Goal: Task Accomplishment & Management: Manage account settings

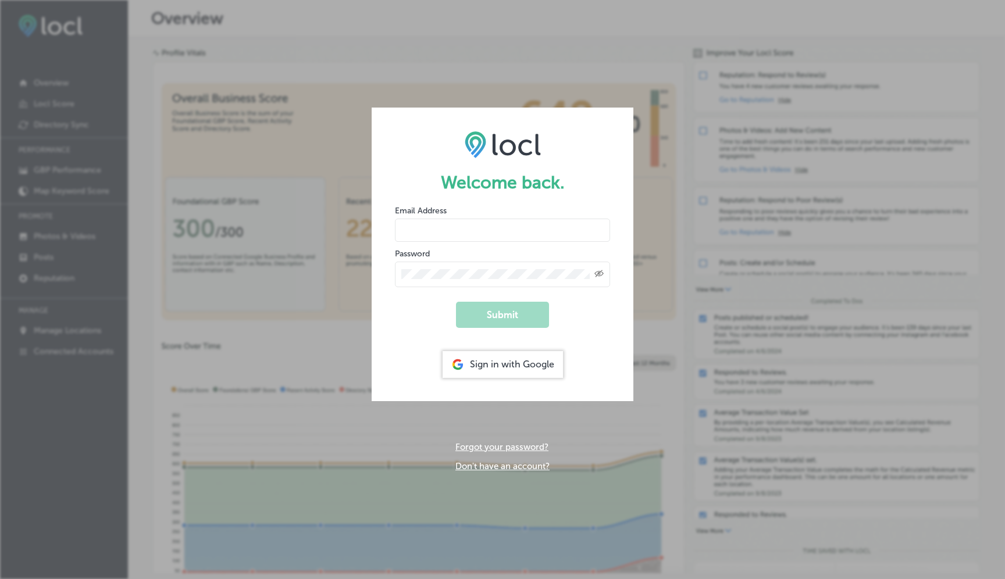
type input "stumptowndjs@gmail.com"
click at [503, 314] on button "Submit" at bounding box center [502, 315] width 93 height 26
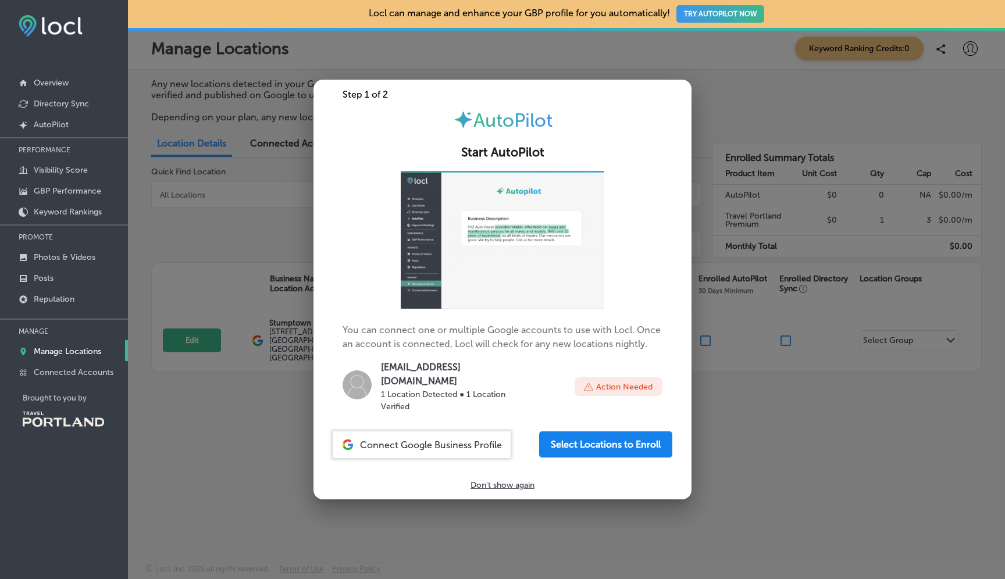
click at [584, 434] on button "Select Locations to Enroll" at bounding box center [605, 444] width 133 height 26
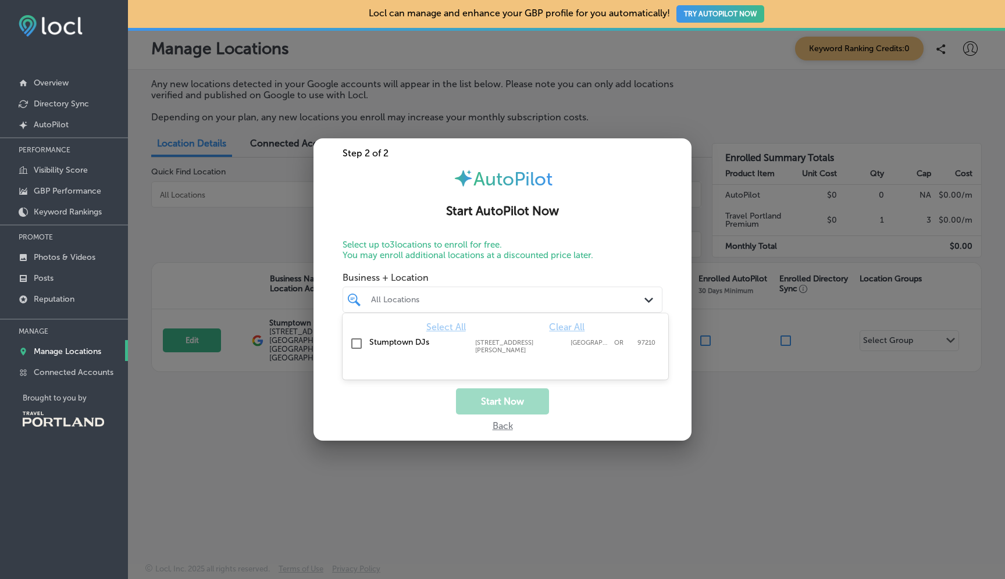
click at [469, 303] on div "All Locations" at bounding box center [508, 300] width 274 height 10
click at [355, 344] on input "checkbox" at bounding box center [356, 344] width 14 height 14
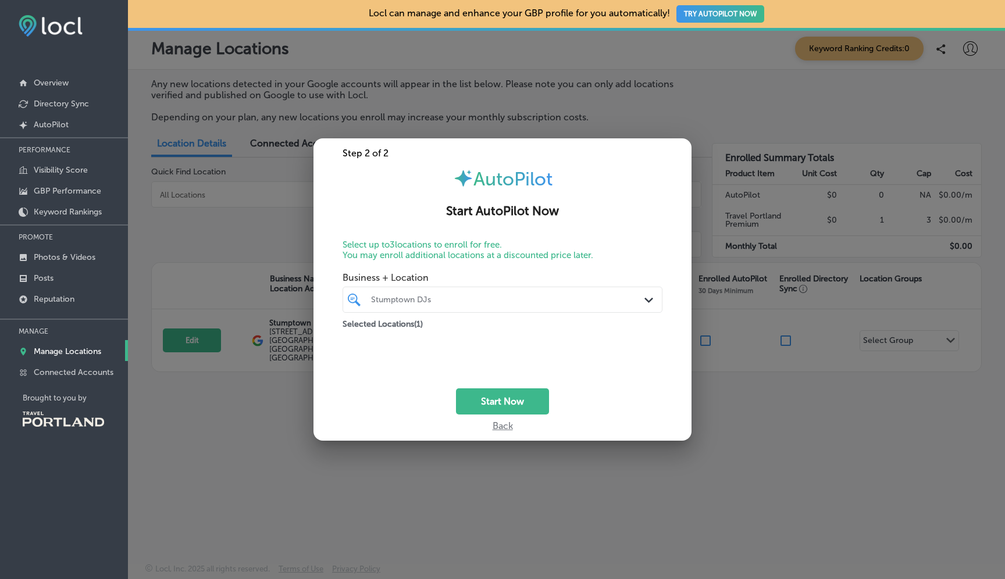
click at [576, 398] on div "Start Now" at bounding box center [502, 401] width 378 height 26
click at [505, 402] on button "Start Now" at bounding box center [502, 401] width 93 height 26
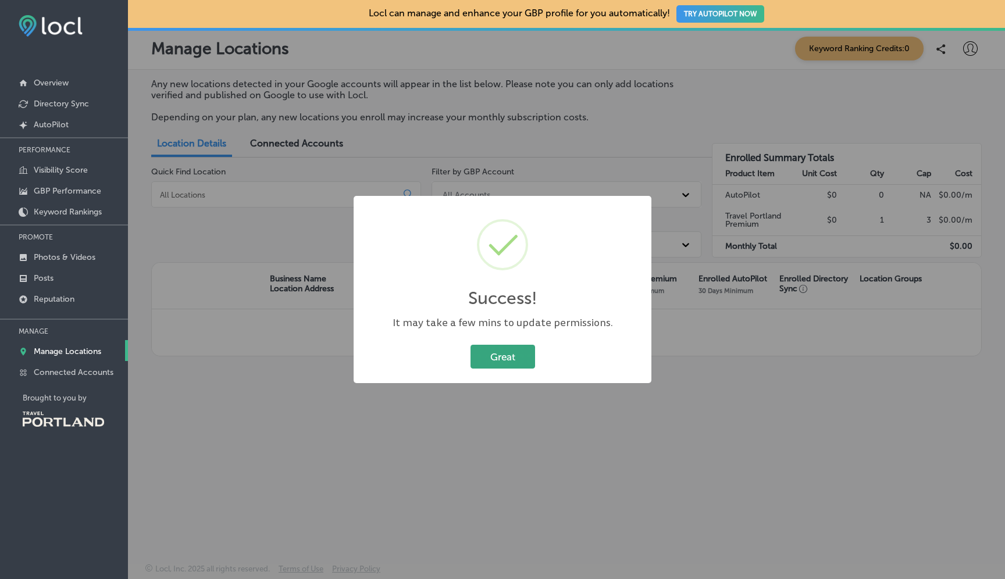
click at [508, 359] on button "Great" at bounding box center [502, 357] width 65 height 24
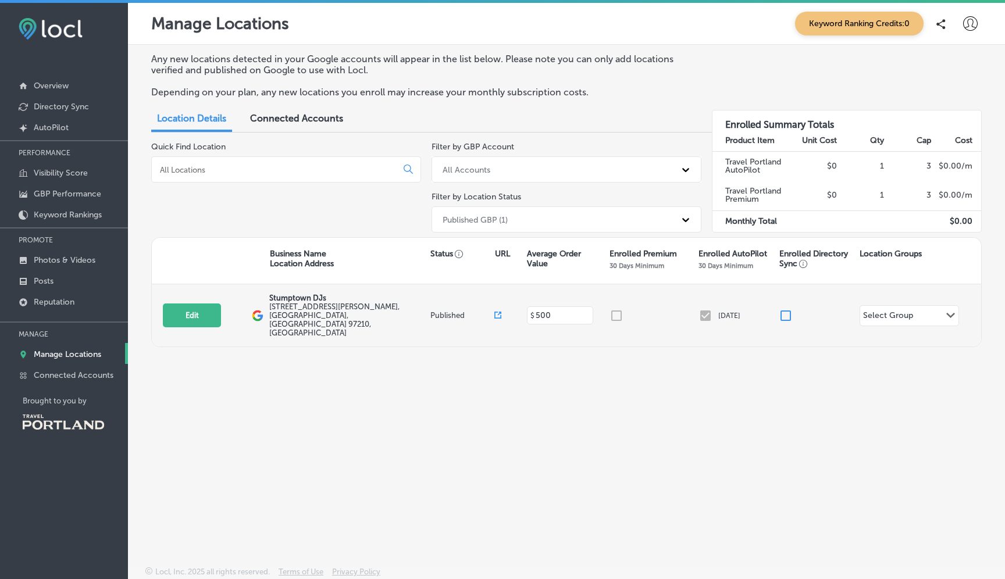
click at [499, 312] on icon at bounding box center [497, 315] width 7 height 7
click at [555, 310] on input at bounding box center [560, 315] width 53 height 11
type input "1000"
click at [659, 309] on div at bounding box center [653, 316] width 89 height 14
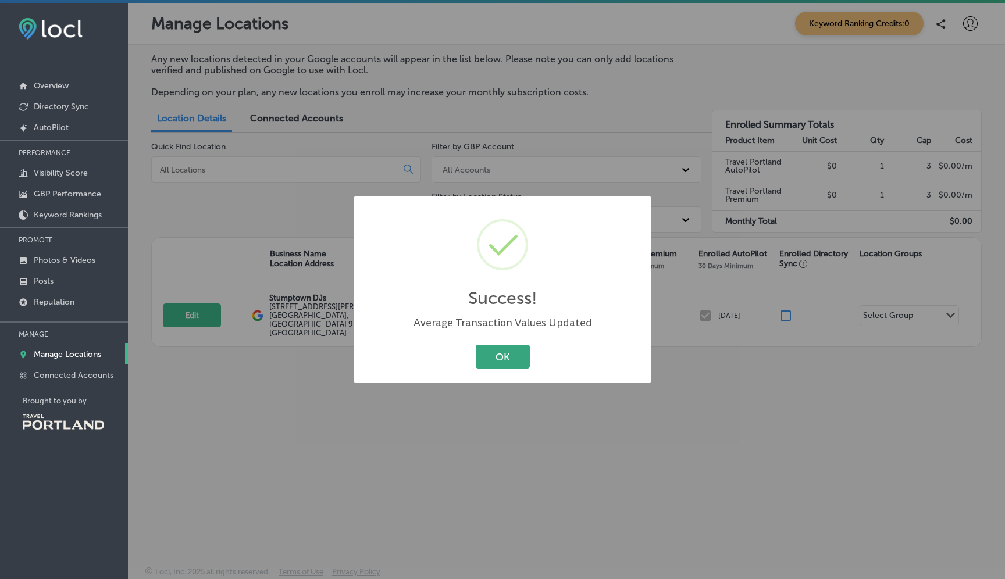
click at [503, 356] on button "OK" at bounding box center [503, 357] width 54 height 24
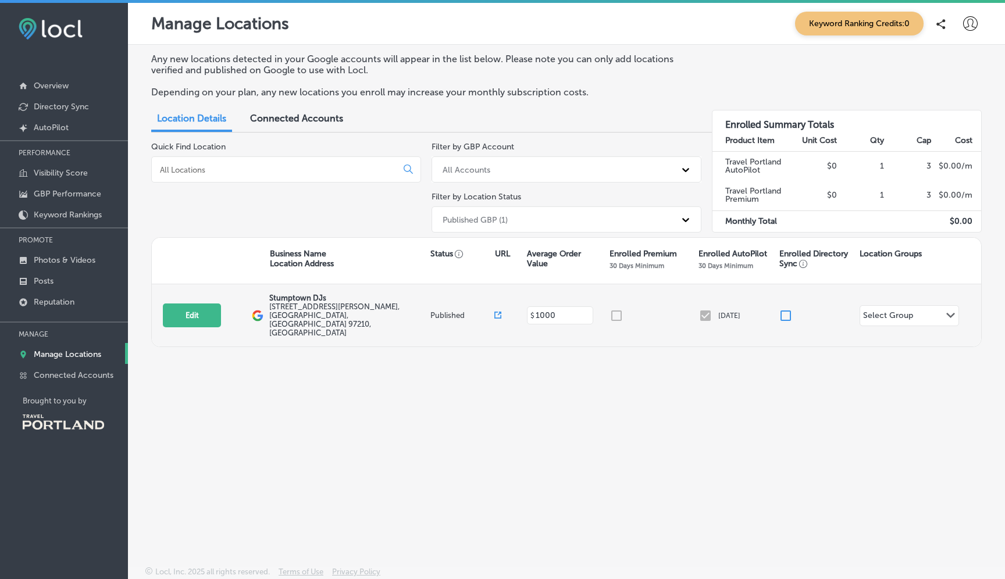
click at [888, 310] on div "Select Group" at bounding box center [888, 316] width 50 height 13
click at [953, 313] on icon "Path Created with Sketch." at bounding box center [950, 315] width 9 height 5
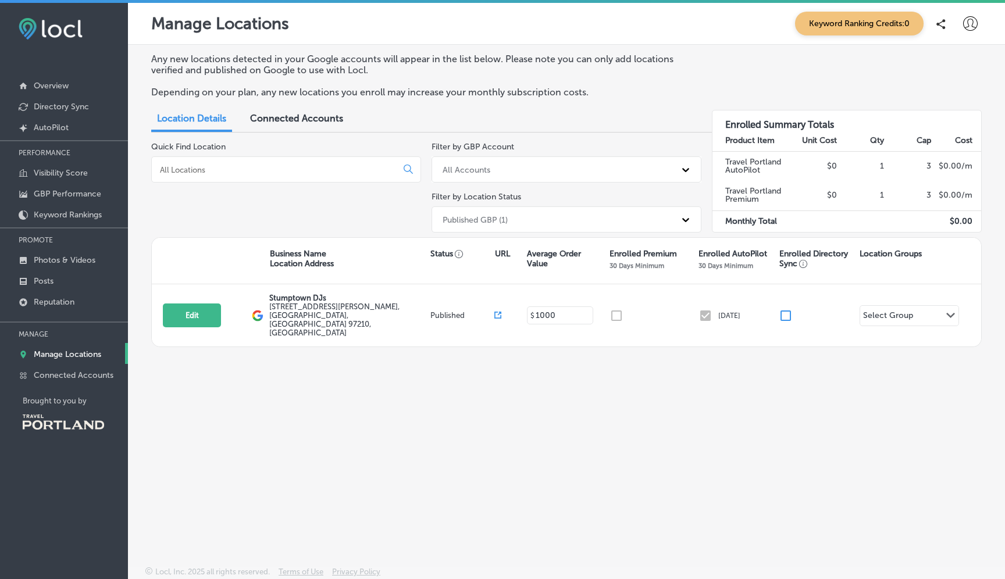
click at [303, 173] on input at bounding box center [276, 170] width 235 height 10
click at [489, 167] on div "All Accounts" at bounding box center [556, 169] width 238 height 19
click at [548, 124] on div "Location Details Connected Accounts" at bounding box center [566, 120] width 830 height 26
click at [60, 170] on p "Visibility Score" at bounding box center [61, 173] width 54 height 10
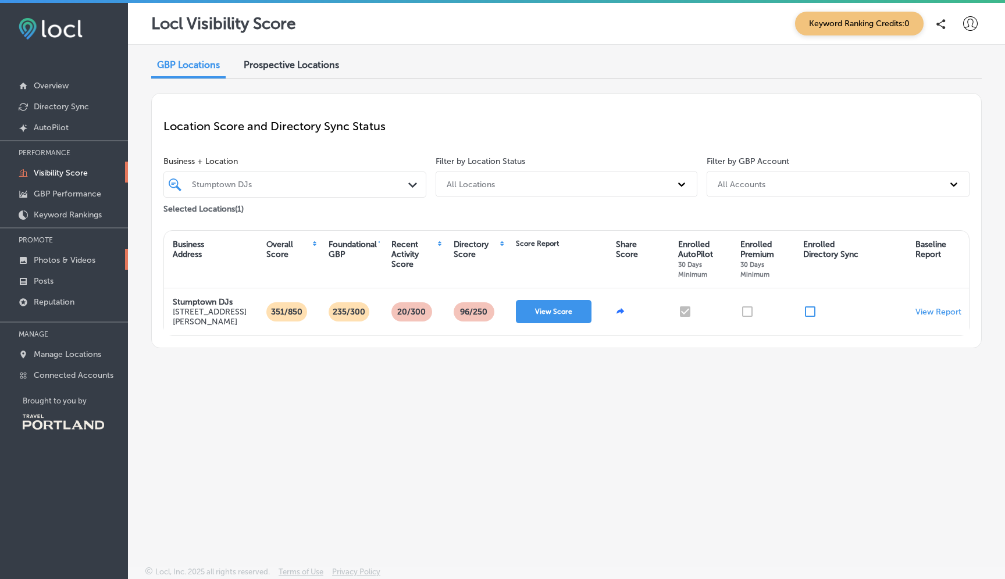
click at [48, 255] on p "Photos & Videos" at bounding box center [65, 260] width 62 height 10
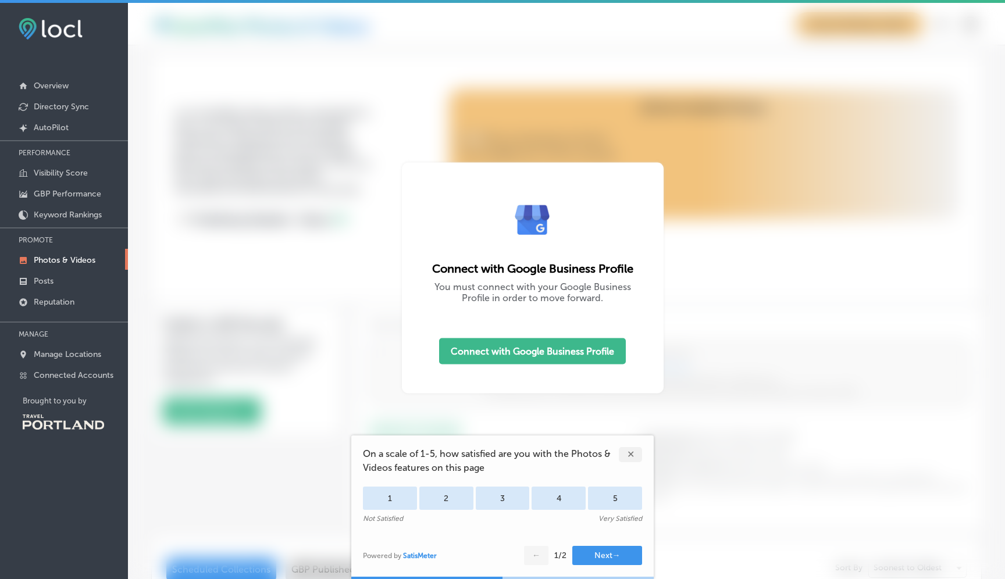
type input "5"
checkbox input "true"
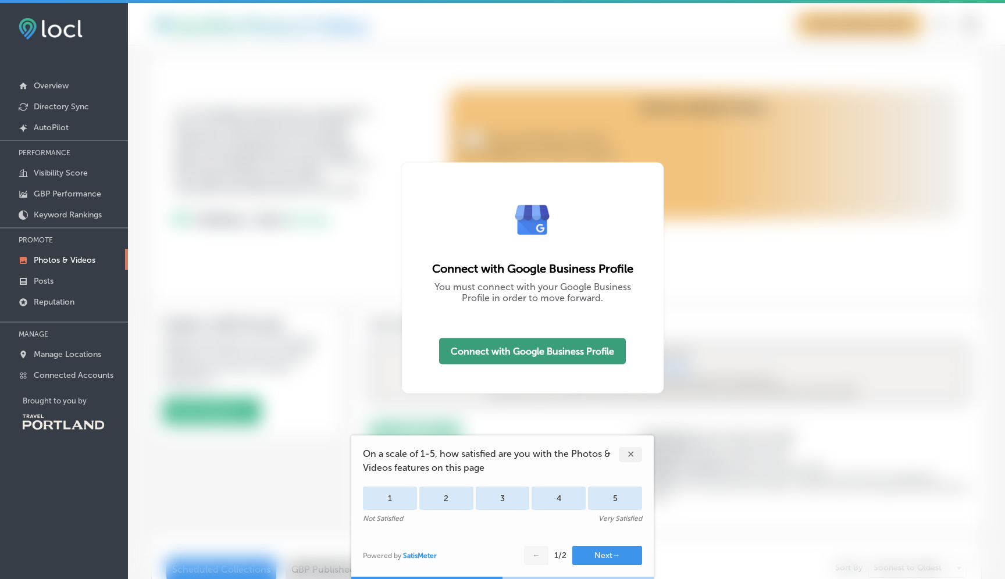
click at [484, 349] on button "Connect with Google Business Profile" at bounding box center [532, 351] width 187 height 26
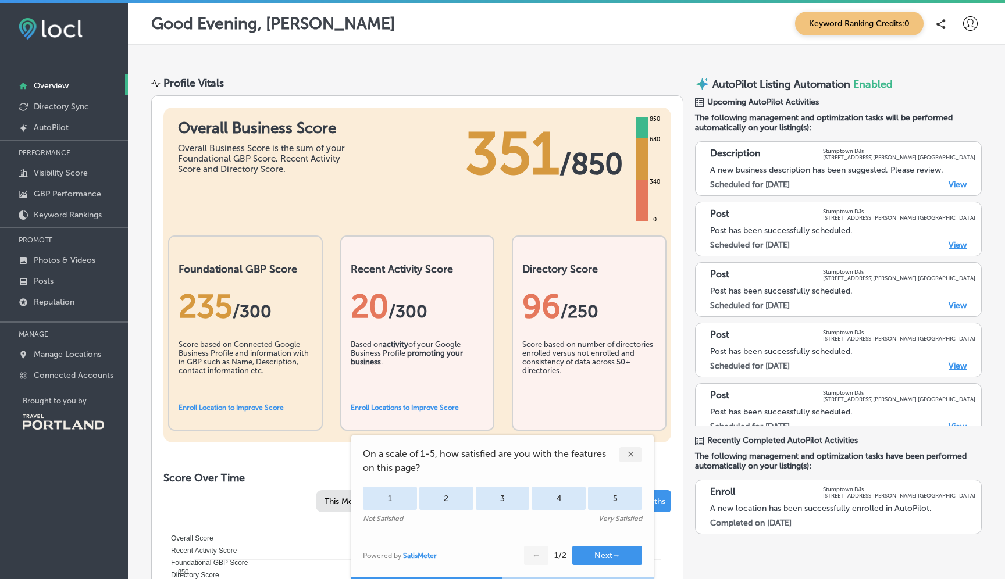
click at [631, 459] on div "✕" at bounding box center [630, 454] width 23 height 15
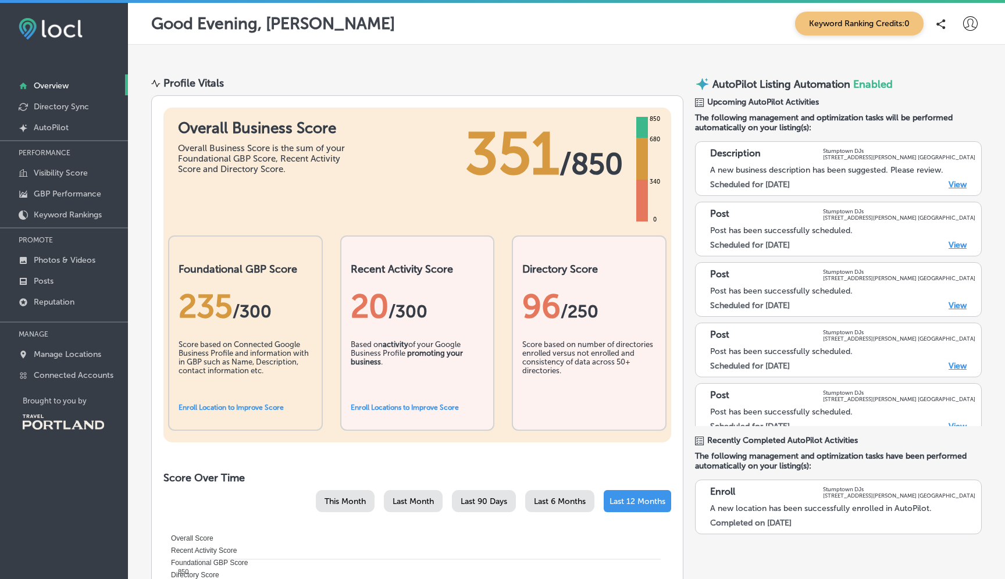
click at [952, 183] on link "View" at bounding box center [957, 185] width 18 height 10
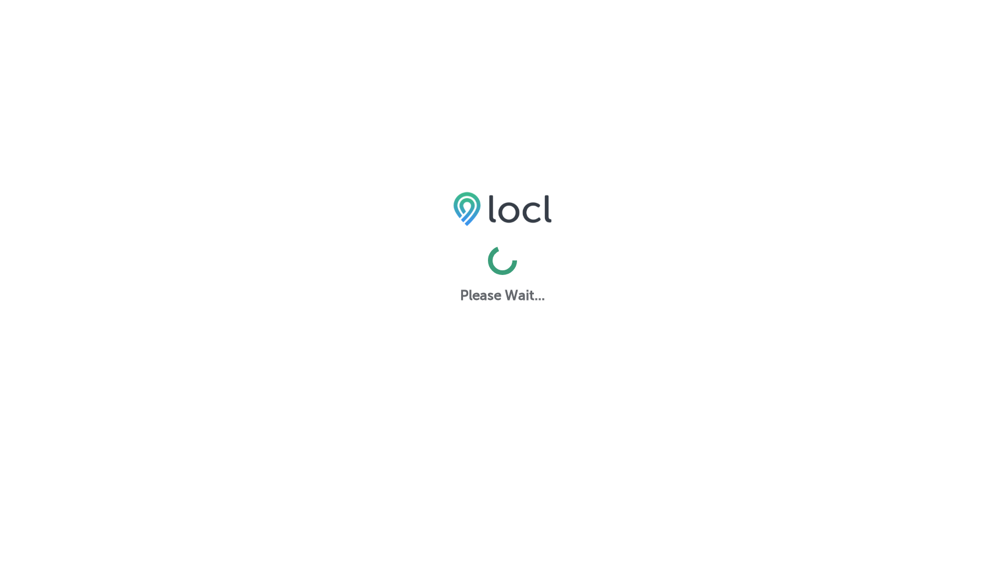
select select "US"
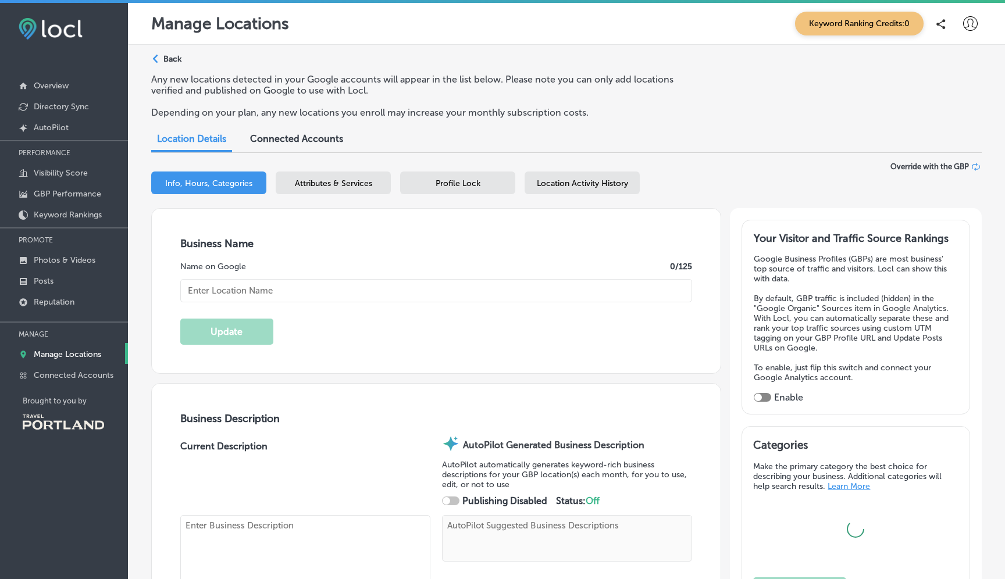
checkbox input "true"
type textarea "Stumptown DJs is a Portland DJ & entertainment company located in the heart of …"
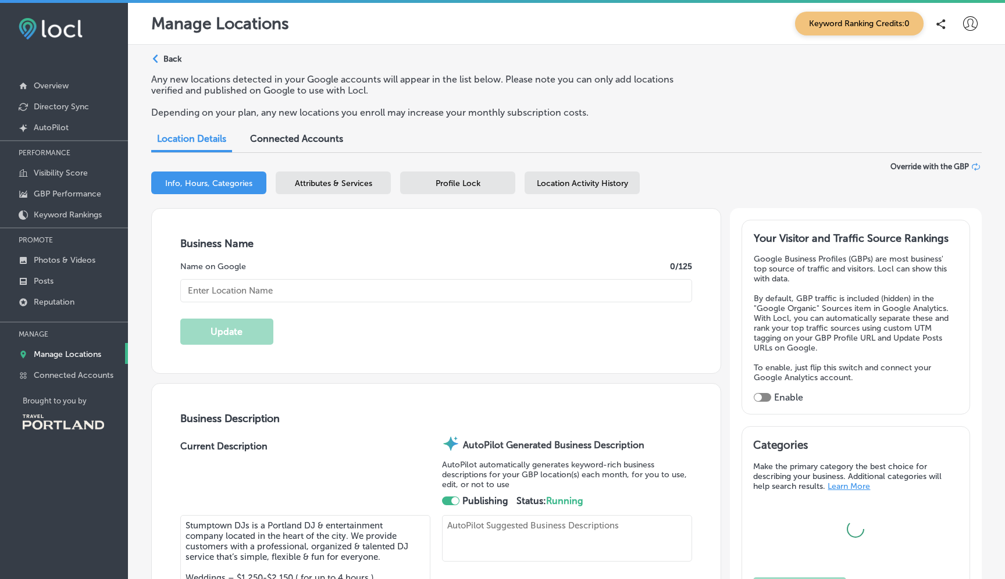
type textarea "Stumptown DJs elevates every event with dynamic music selections, seamless mixi…"
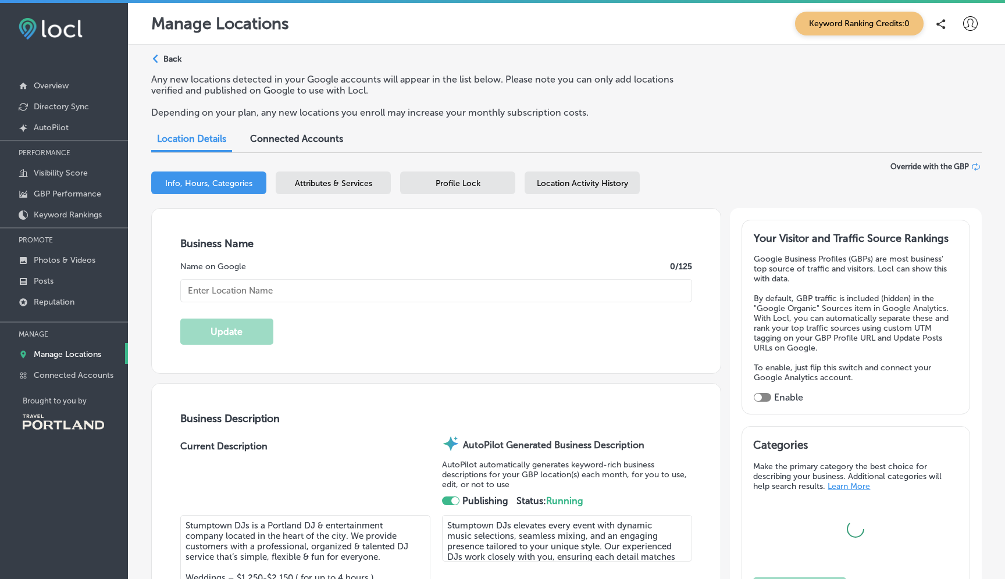
type input "[STREET_ADDRESS][PERSON_NAME]"
type input "Unit E"
type input "[GEOGRAPHIC_DATA]"
type input "97210"
type input "US"
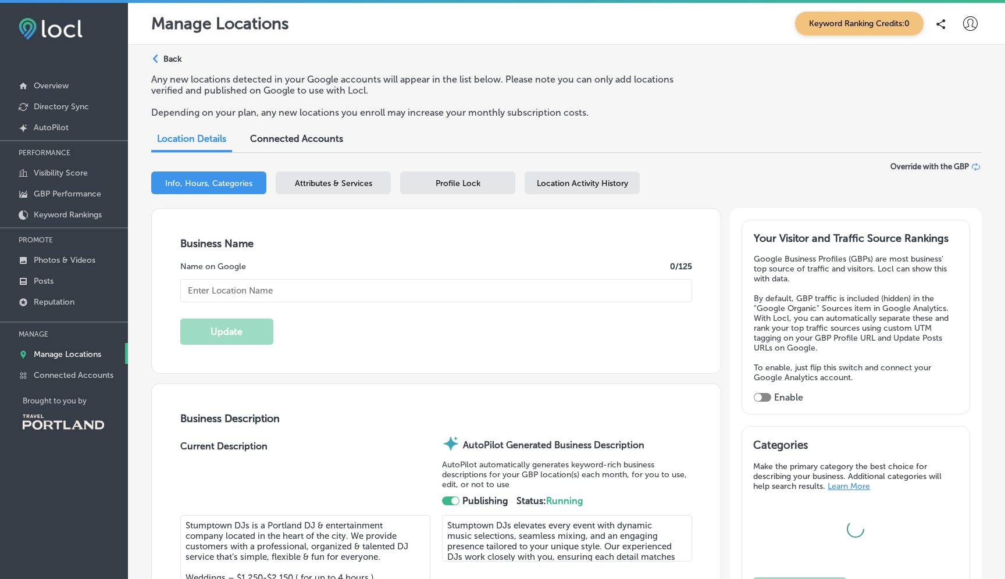
type input "[URL][DOMAIN_NAME]"
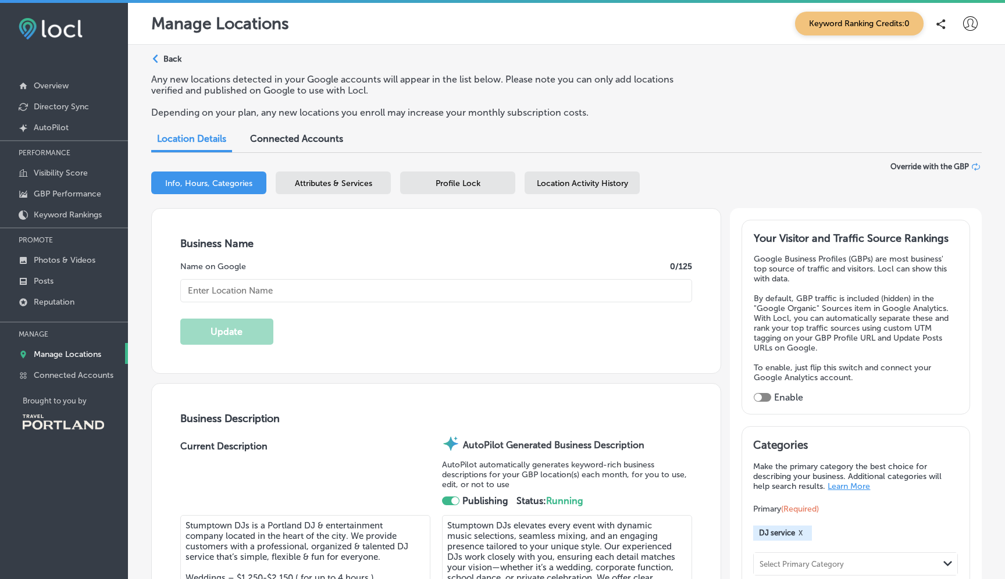
type input "1000"
type input "Stumptown DJs"
type input "[PHONE_NUMBER]"
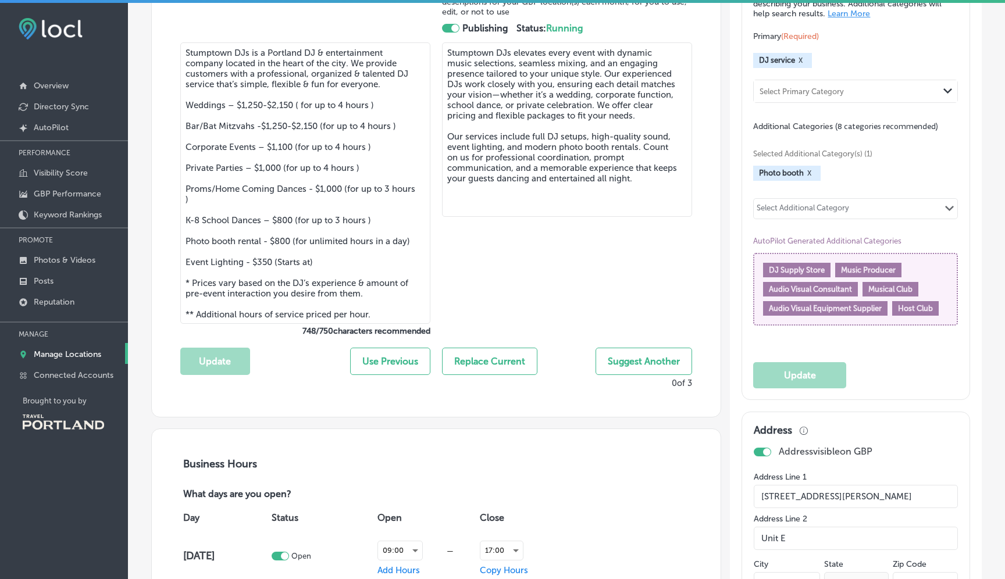
scroll to position [470, 0]
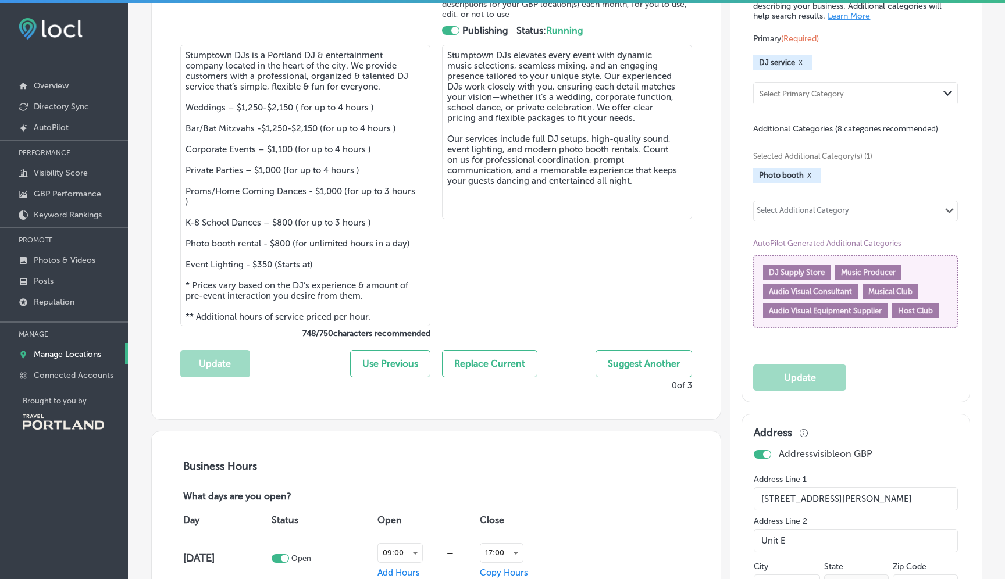
drag, startPoint x: 185, startPoint y: 105, endPoint x: 369, endPoint y: 317, distance: 281.0
click at [369, 317] on textarea "Stumptown DJs is a Portland DJ & entertainment company located in the heart of …" at bounding box center [305, 185] width 250 height 281
click at [662, 184] on textarea "Stumptown DJs elevates every event with dynamic music selections, seamless mixi…" at bounding box center [567, 132] width 250 height 174
paste textarea "Weddings – $1,250-$2,150 ( for up to 4 hours ) Bar/Bat Mitzvahs -$1,250-$2,150 …"
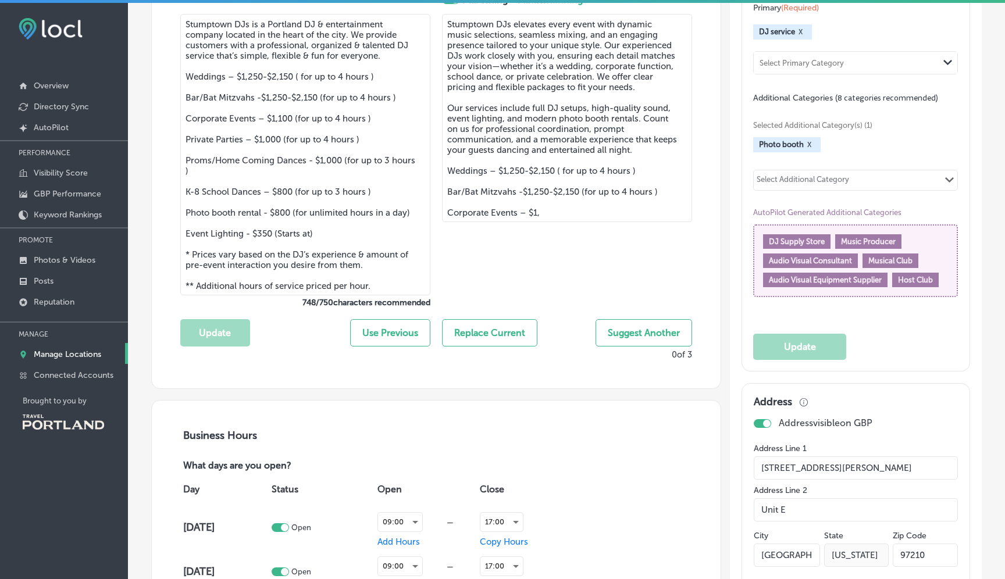
scroll to position [491, 0]
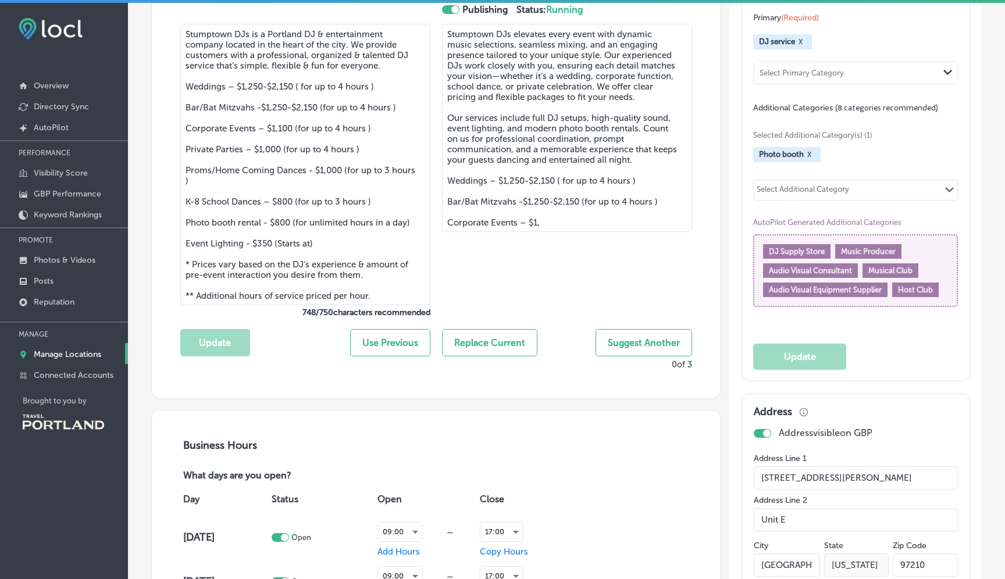
drag, startPoint x: 541, startPoint y: 218, endPoint x: 446, endPoint y: 181, distance: 101.8
click at [446, 181] on textarea "Stumptown DJs elevates every event with dynamic music selections, seamless mixi…" at bounding box center [567, 128] width 250 height 208
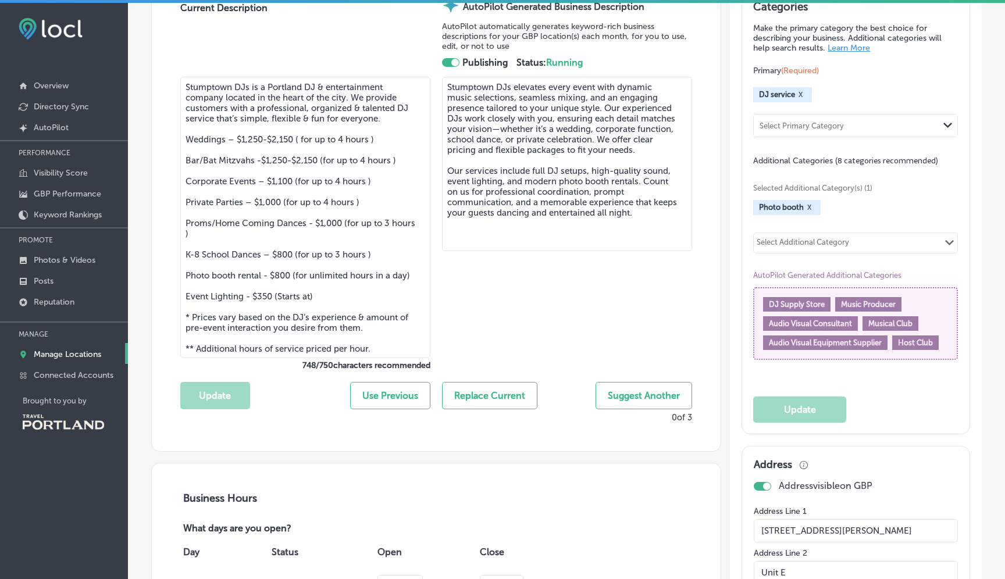
scroll to position [442, 0]
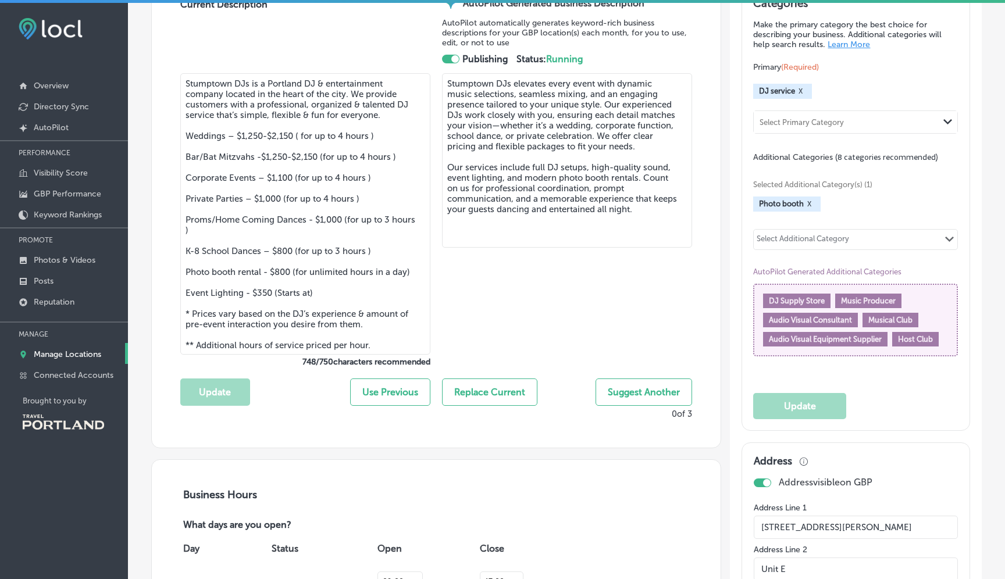
click at [638, 392] on button "Suggest Another" at bounding box center [643, 391] width 97 height 27
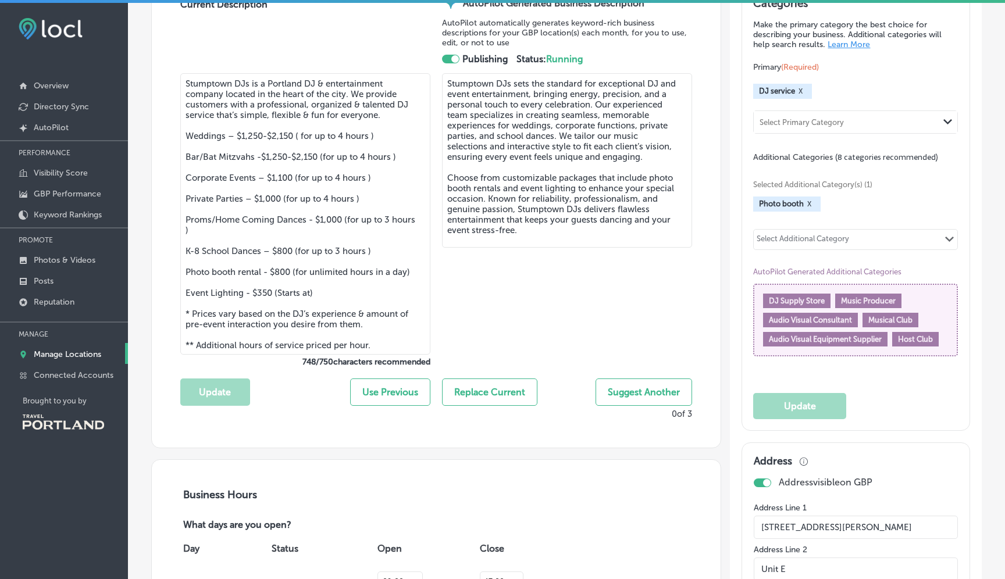
drag, startPoint x: 654, startPoint y: 209, endPoint x: 617, endPoint y: 209, distance: 37.2
click at [617, 209] on textarea "Stumptown DJs sets the standard for exceptional DJ and event entertainment, bri…" at bounding box center [567, 160] width 250 height 174
drag, startPoint x: 600, startPoint y: 115, endPoint x: 560, endPoint y: 113, distance: 39.6
click at [560, 113] on textarea "Stumptown DJs sets the standard for exceptional DJ and event entertainment, bri…" at bounding box center [567, 160] width 250 height 174
click at [506, 131] on textarea "Stumptown DJs sets the standard for exceptional DJ and event entertainment, bri…" at bounding box center [567, 160] width 250 height 174
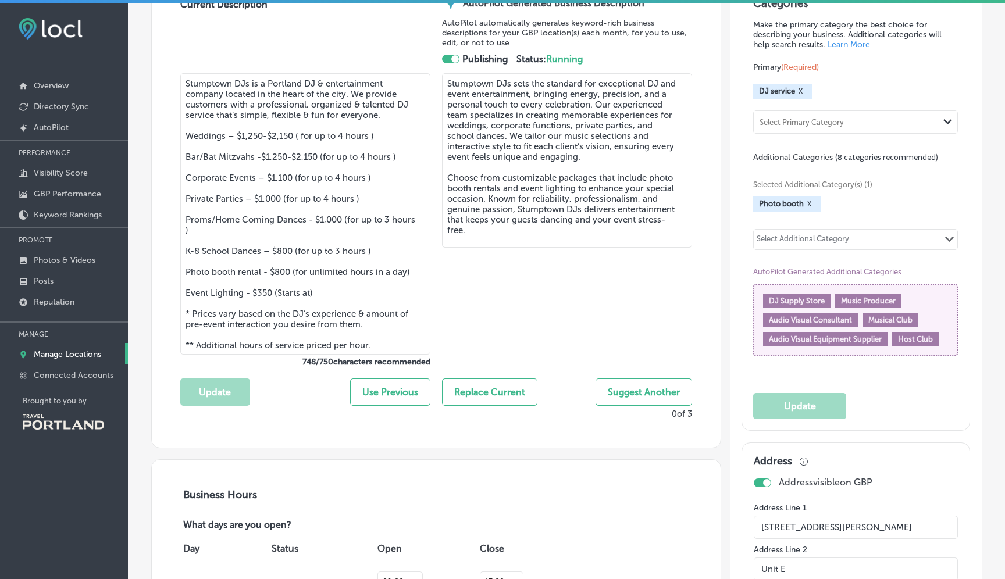
click at [639, 123] on textarea "Stumptown DJs sets the standard for exceptional DJ and event entertainment, bri…" at bounding box center [567, 160] width 250 height 174
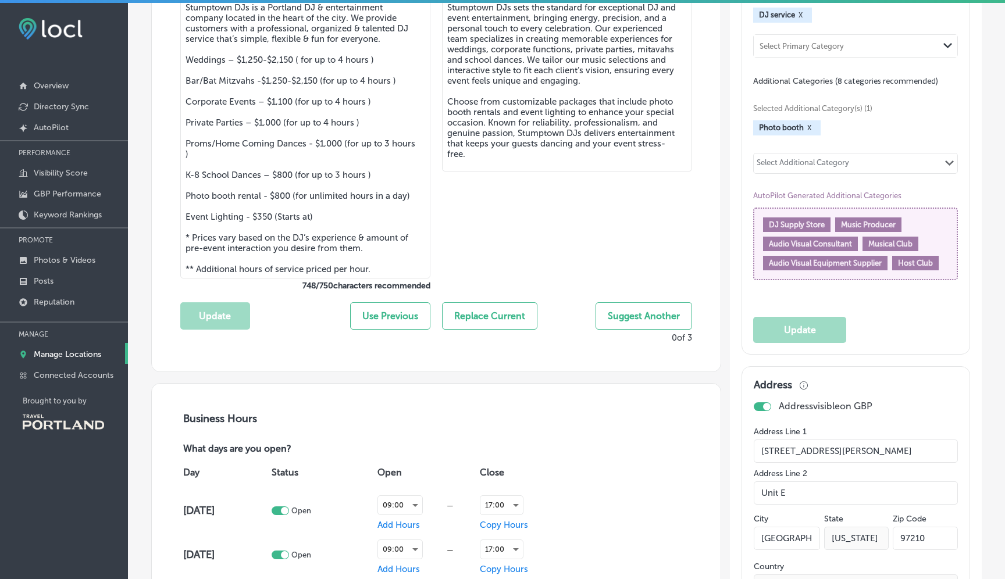
scroll to position [524, 0]
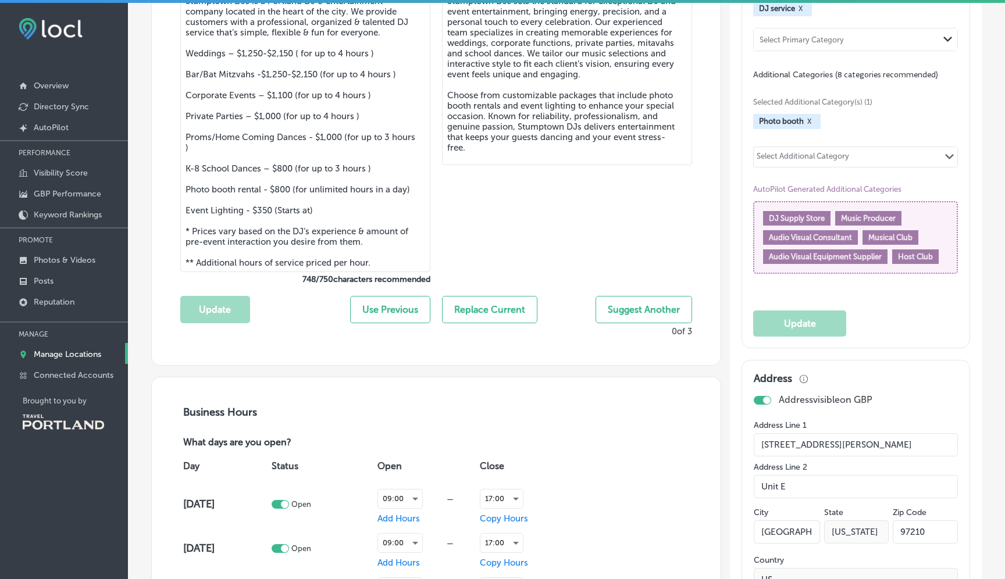
type textarea "Stumptown DJs sets the standard for exceptional DJ and event entertainment, bri…"
click at [503, 308] on button "Replace Current" at bounding box center [489, 309] width 95 height 27
type textarea "Stumptown DJs sets the standard for exceptional DJ and event entertainment, bri…"
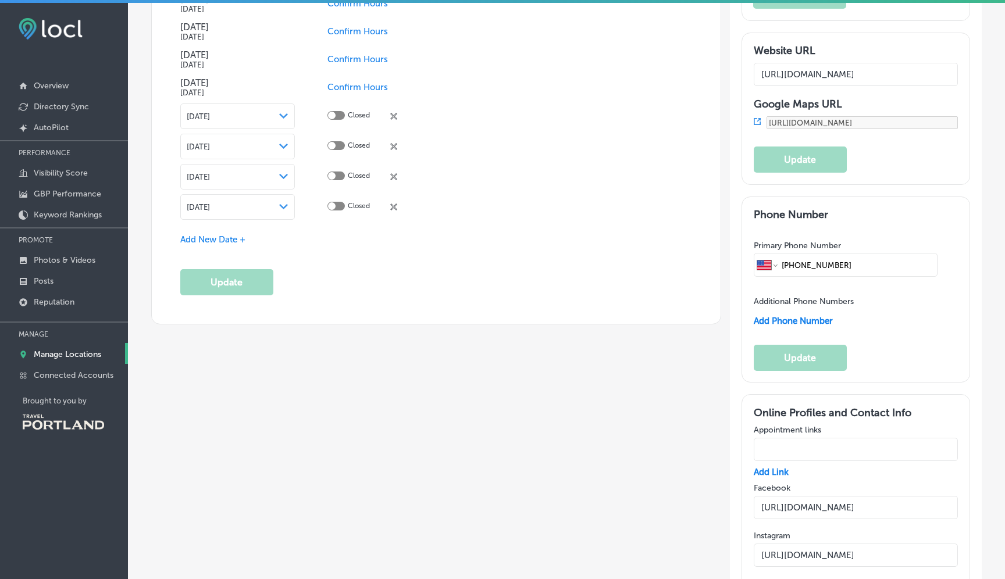
scroll to position [1478, 0]
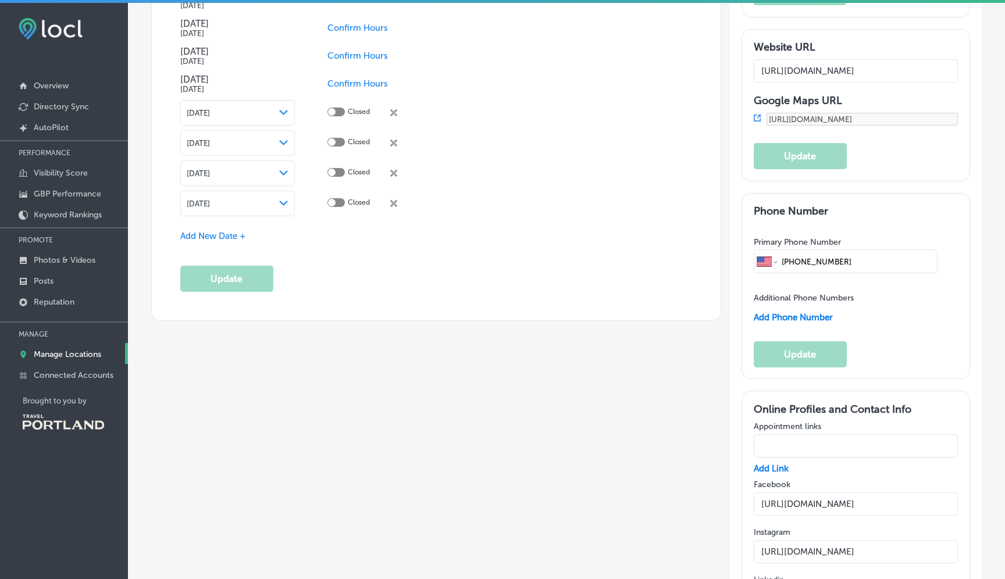
click at [340, 108] on div at bounding box center [335, 112] width 17 height 9
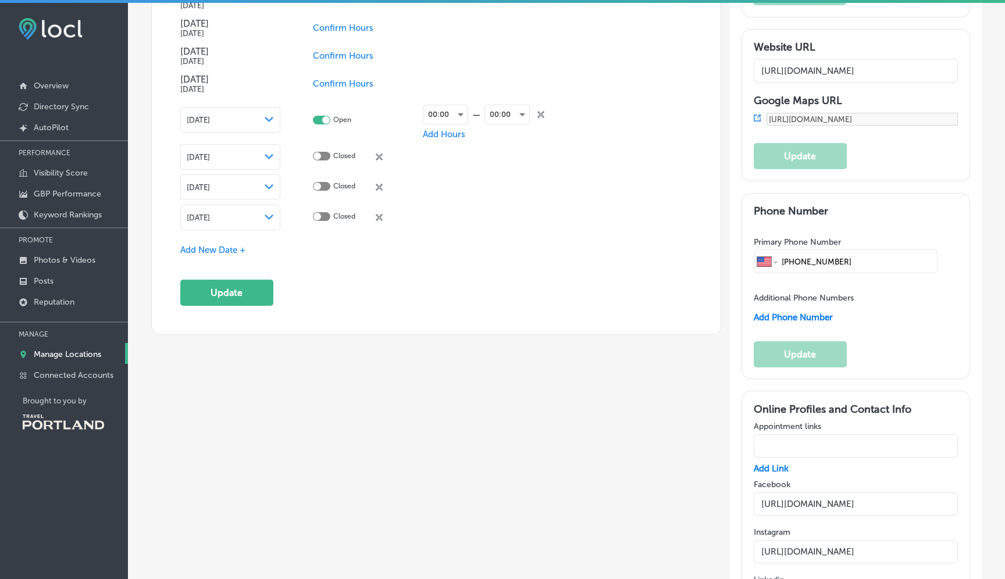
click at [320, 116] on div at bounding box center [321, 120] width 17 height 9
checkbox input "false"
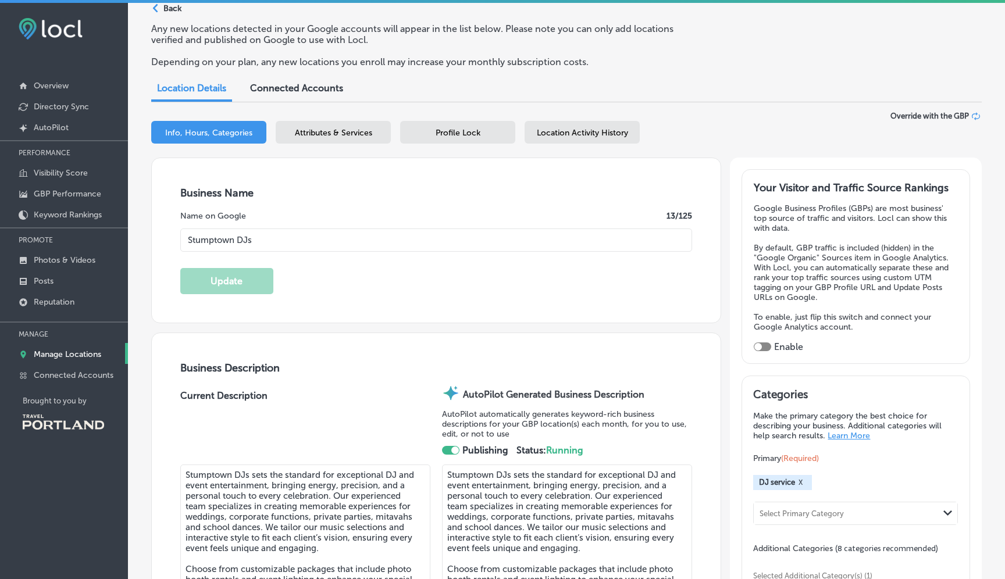
scroll to position [0, 0]
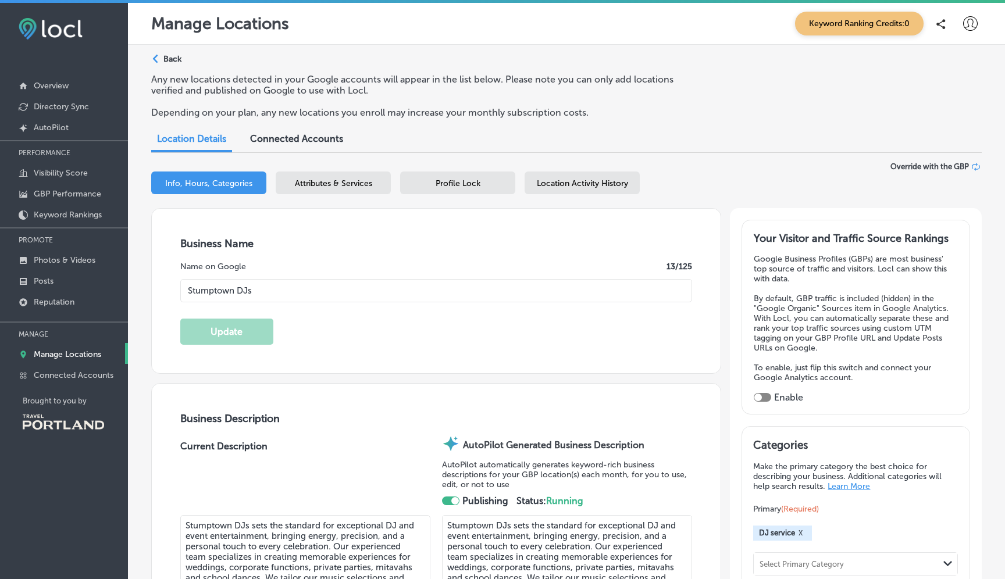
click at [323, 184] on span "Attributes & Services" at bounding box center [333, 183] width 77 height 10
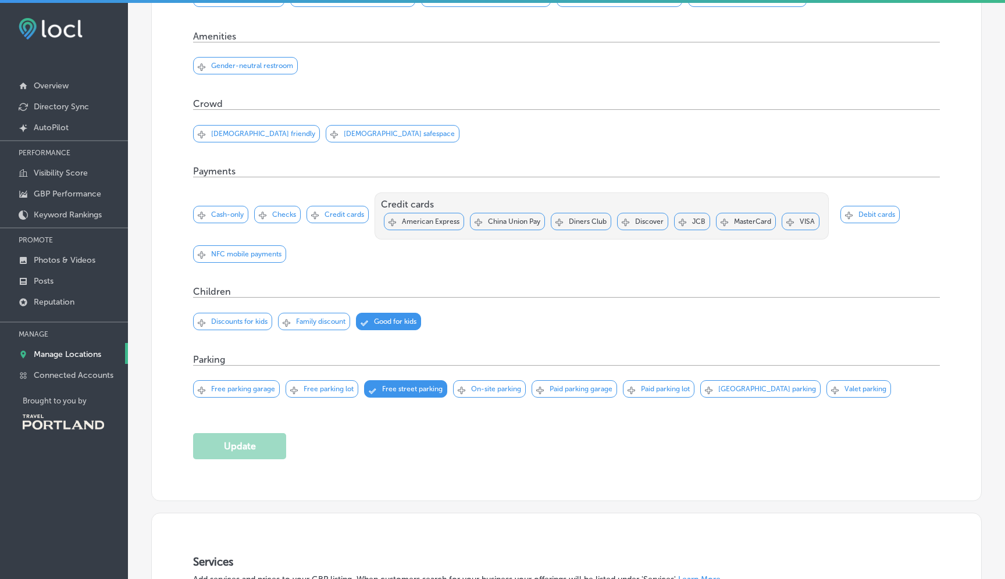
scroll to position [580, 0]
click at [247, 131] on p "[DEMOGRAPHIC_DATA] friendly" at bounding box center [263, 132] width 104 height 8
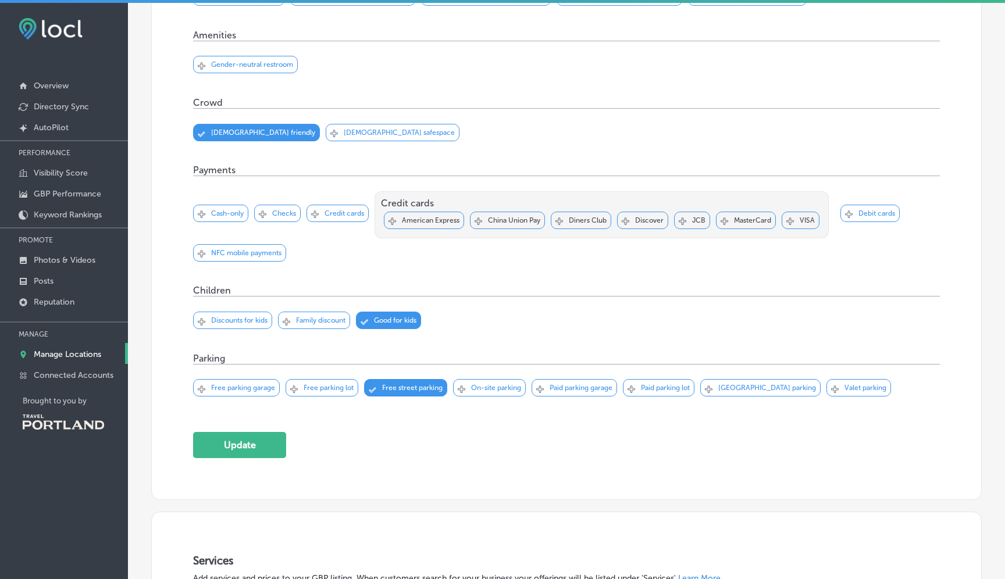
click at [344, 131] on p "[DEMOGRAPHIC_DATA] safespace" at bounding box center [399, 132] width 111 height 8
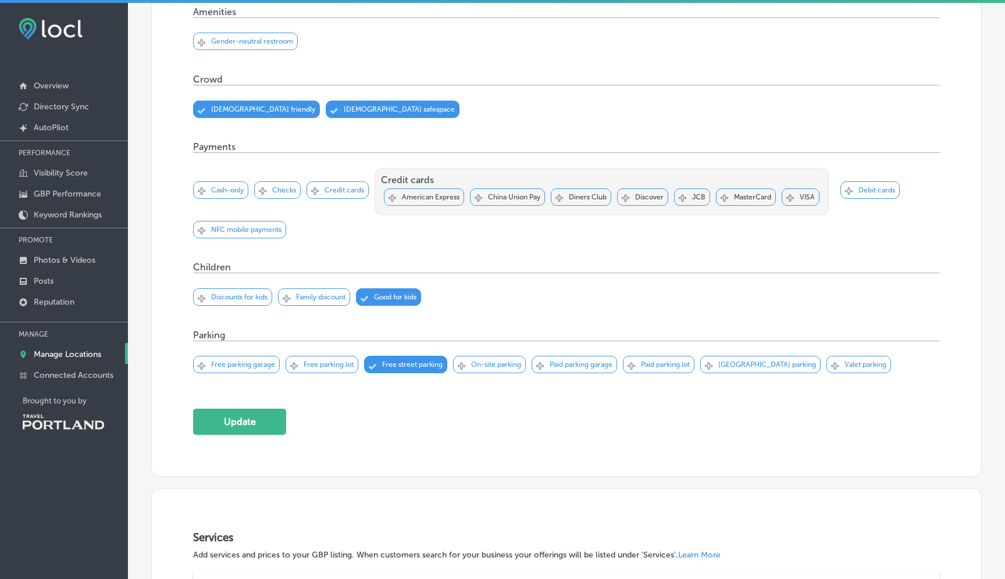
scroll to position [603, 0]
click at [342, 189] on p "Credit cards" at bounding box center [344, 189] width 40 height 8
click at [282, 195] on div "Svg Vector Icons : [URL][DOMAIN_NAME] Checked Created with Sketch. close Create…" at bounding box center [277, 189] width 47 height 17
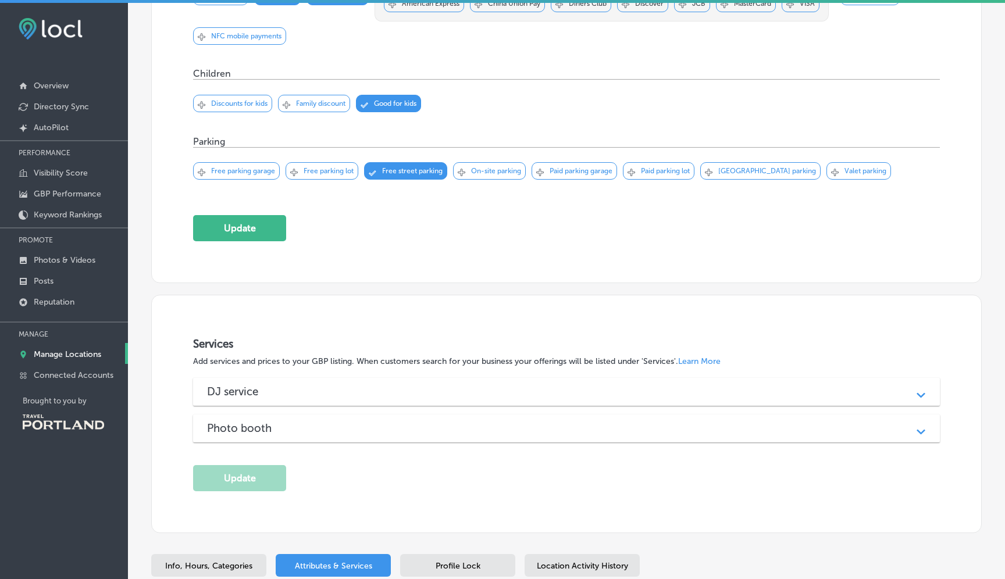
scroll to position [799, 0]
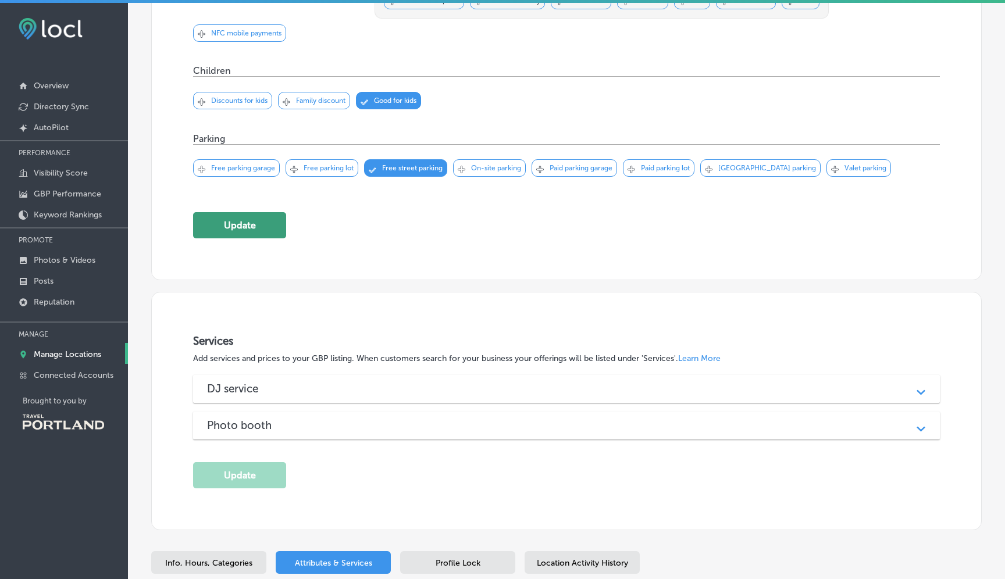
click at [255, 227] on button "Update" at bounding box center [239, 225] width 93 height 26
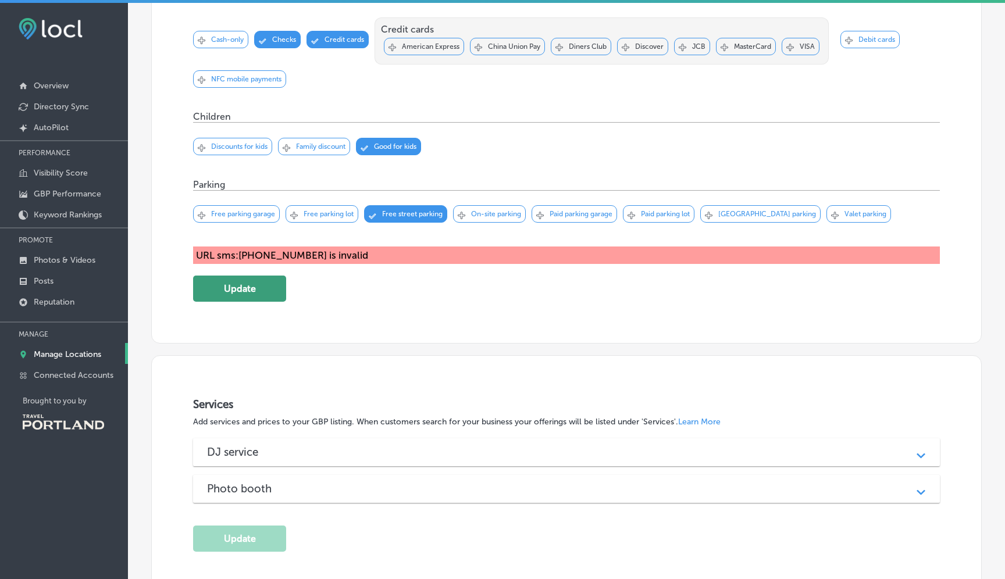
scroll to position [778, 0]
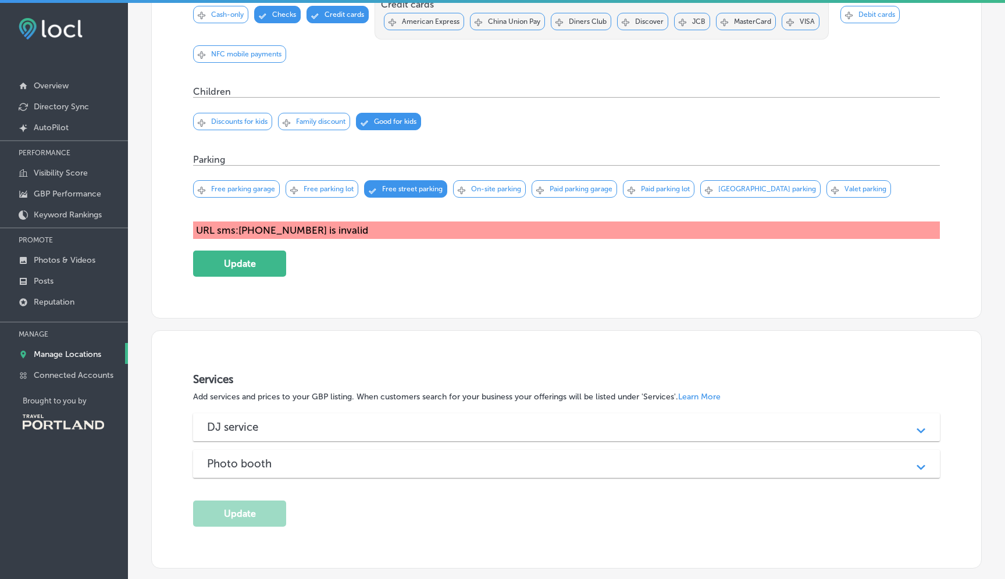
click at [299, 233] on div "URL sms:[PHONE_NUMBER] is invalid" at bounding box center [566, 229] width 746 height 17
click at [250, 269] on button "Update" at bounding box center [239, 264] width 93 height 26
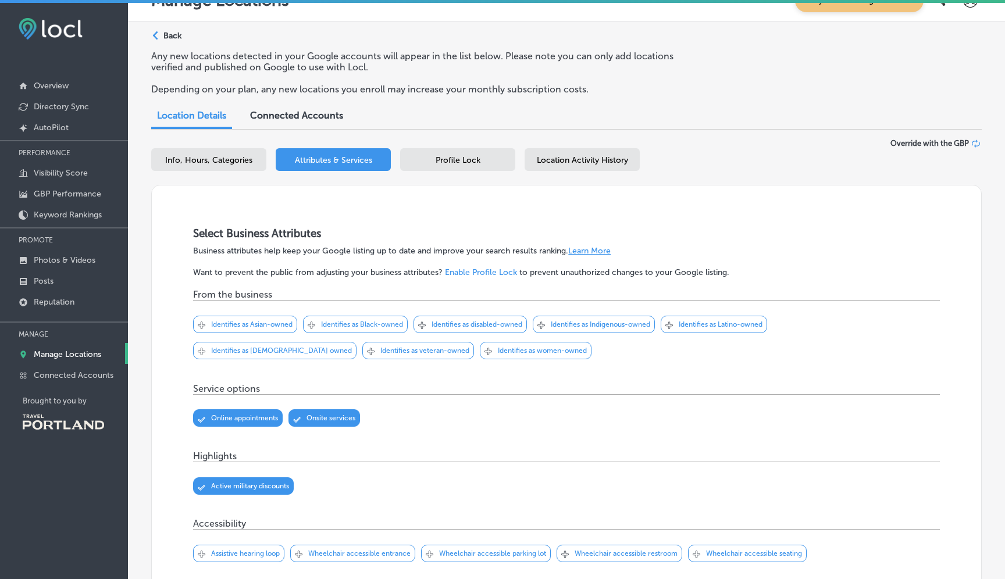
scroll to position [0, 0]
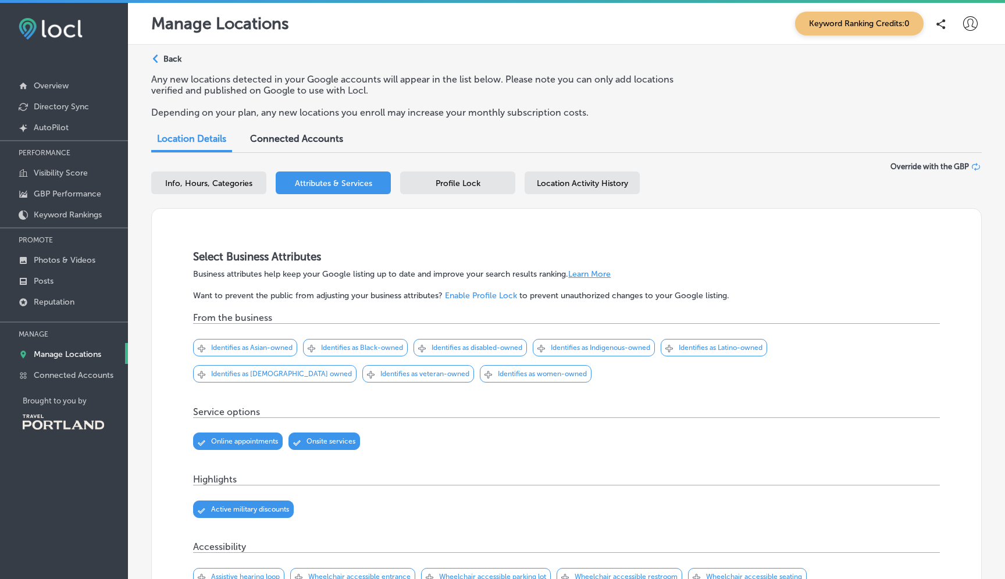
click at [217, 184] on span "Info, Hours, Categories" at bounding box center [208, 183] width 87 height 10
select select "US"
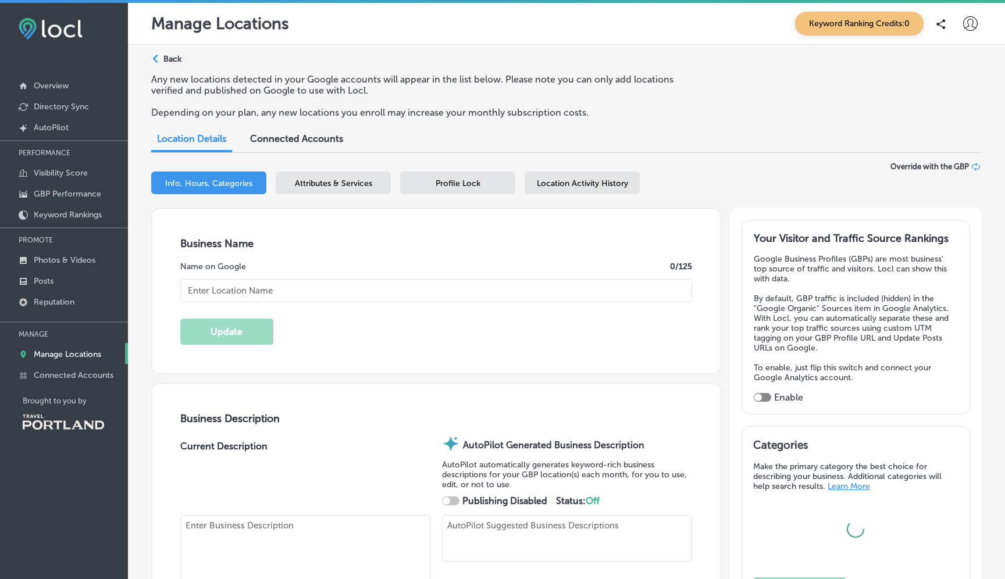
click at [217, 184] on span "Info, Hours, Categories" at bounding box center [208, 183] width 87 height 10
type textarea "Stumptown DJs sets the standard for exceptional DJ and event entertainment, bri…"
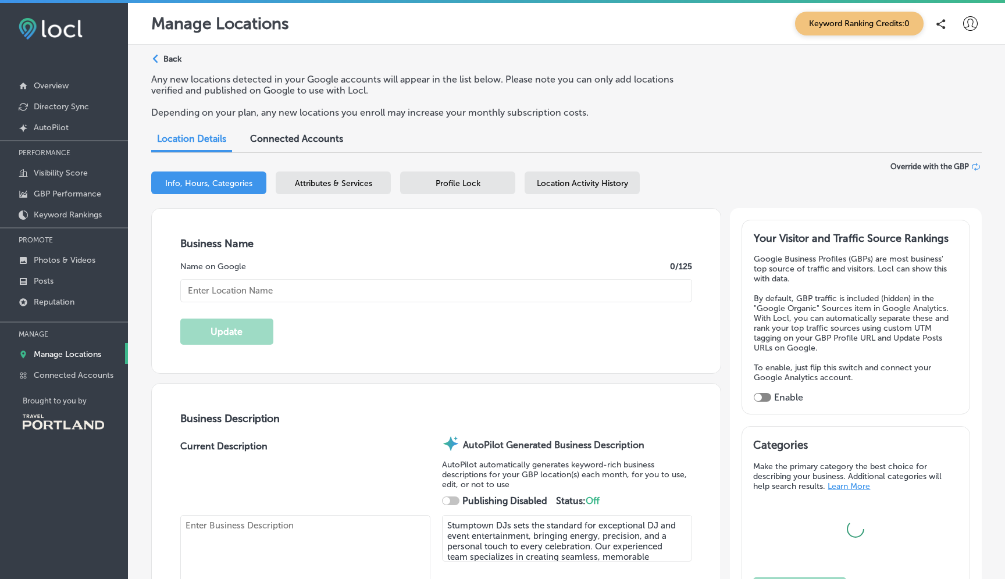
type input "[STREET_ADDRESS][PERSON_NAME]"
type input "Unit E"
type input "[GEOGRAPHIC_DATA]"
type input "97210"
type input "US"
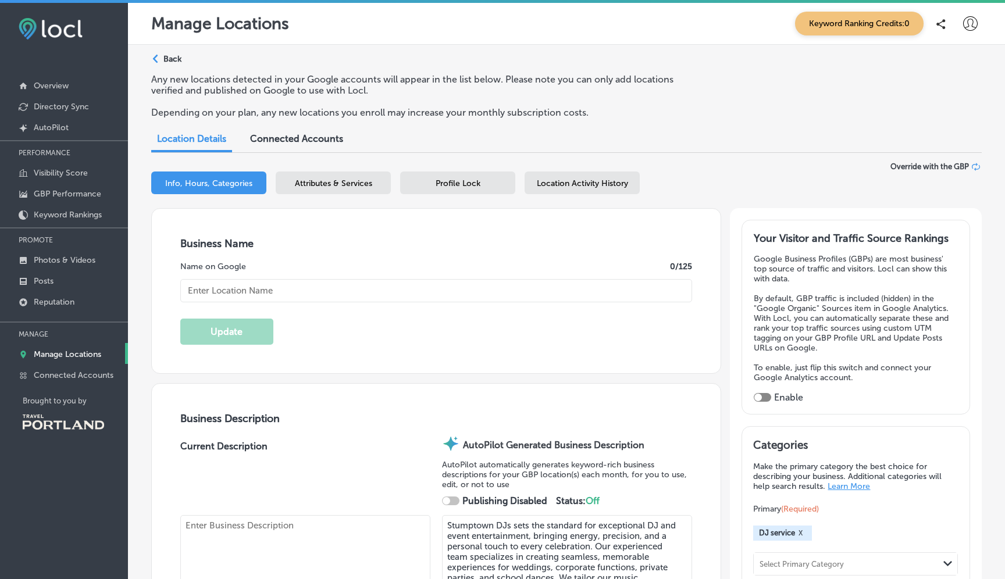
type input "[URL][DOMAIN_NAME]"
type textarea "Stumptown DJs is a Portland DJ & entertainment company located in the heart of …"
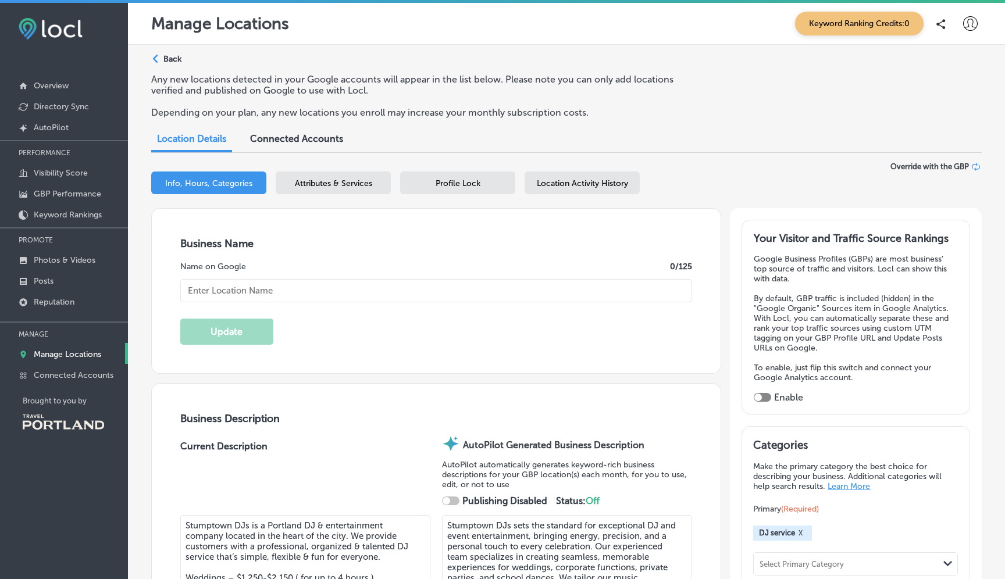
checkbox input "true"
type input "[PHONE_NUMBER]"
type input "1000"
type input "Stumptown DJs"
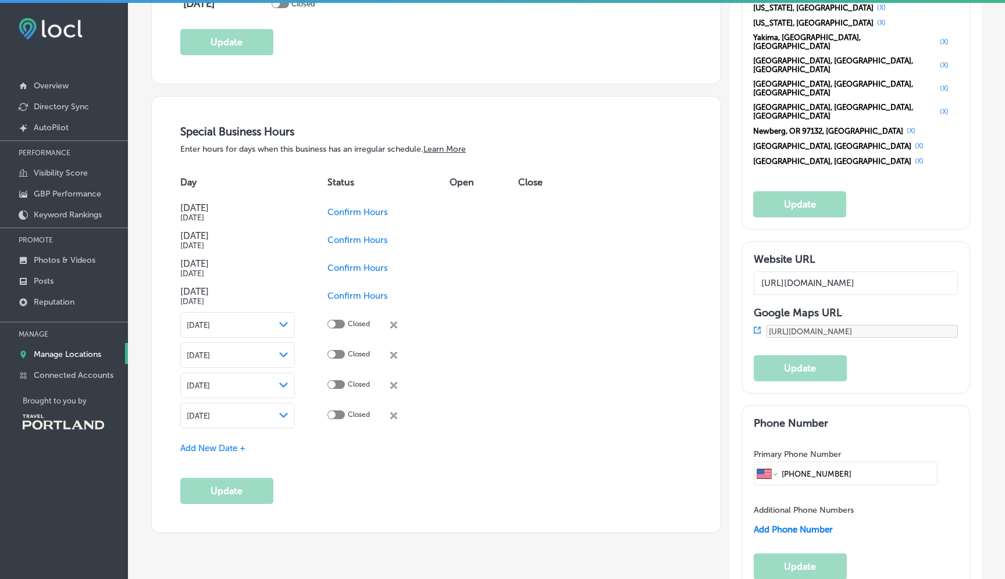
scroll to position [1280, 0]
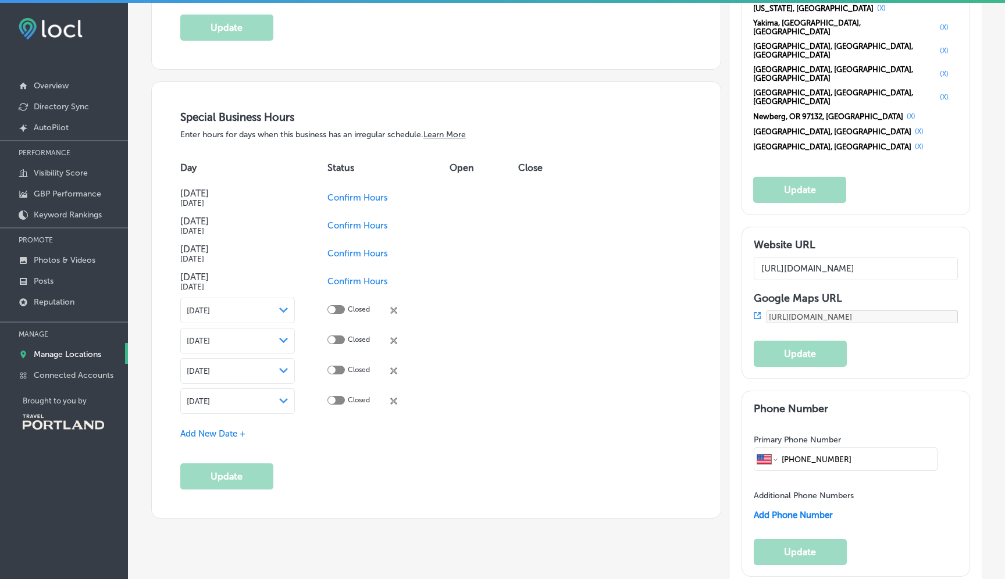
click at [787, 448] on input "[PHONE_NUMBER]" at bounding box center [857, 459] width 154 height 22
drag, startPoint x: 788, startPoint y: 374, endPoint x: 797, endPoint y: 375, distance: 8.7
click at [789, 448] on input "[PHONE_NUMBER]" at bounding box center [857, 459] width 154 height 22
select select "SV"
type input "5038773357"
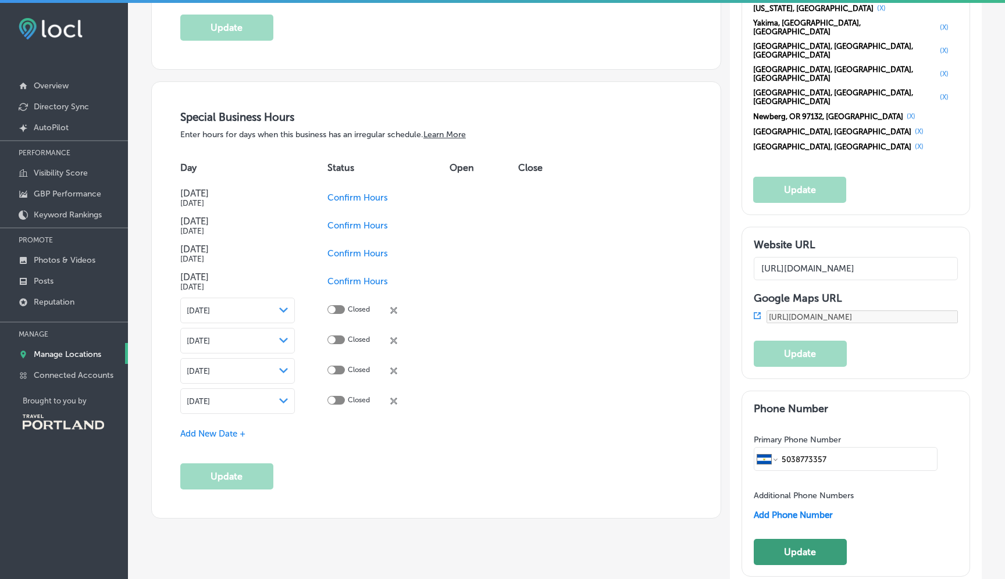
click at [794, 539] on button "Update" at bounding box center [799, 552] width 93 height 26
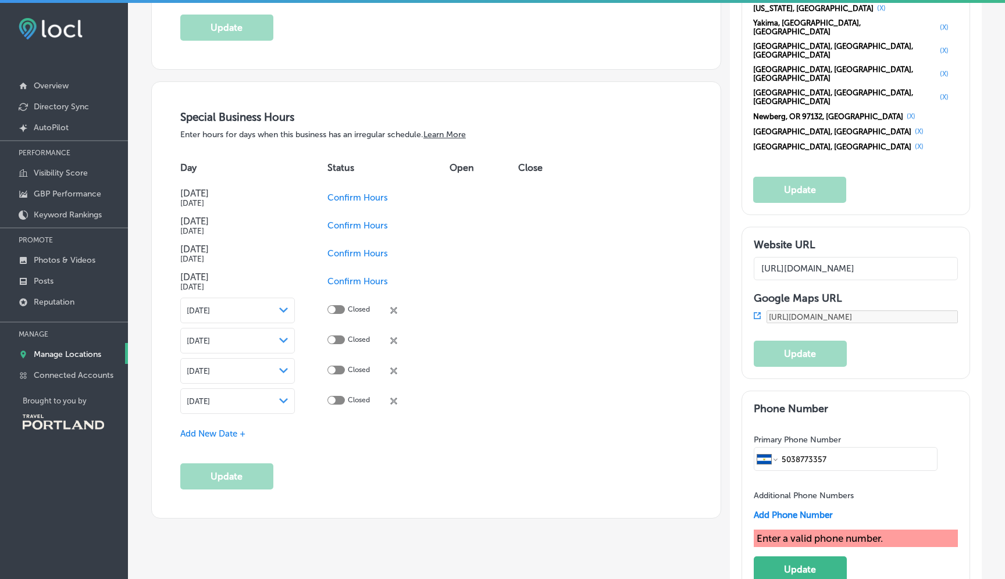
click at [794, 448] on input "5038773357" at bounding box center [857, 459] width 154 height 22
click at [776, 448] on select "International [GEOGRAPHIC_DATA] [GEOGRAPHIC_DATA] [GEOGRAPHIC_DATA] [GEOGRAPHIC…" at bounding box center [767, 459] width 20 height 22
select select "US"
click at [757, 448] on select "International [GEOGRAPHIC_DATA] [GEOGRAPHIC_DATA] [GEOGRAPHIC_DATA] [GEOGRAPHIC…" at bounding box center [767, 459] width 20 height 22
type input "[PHONE_NUMBER]"
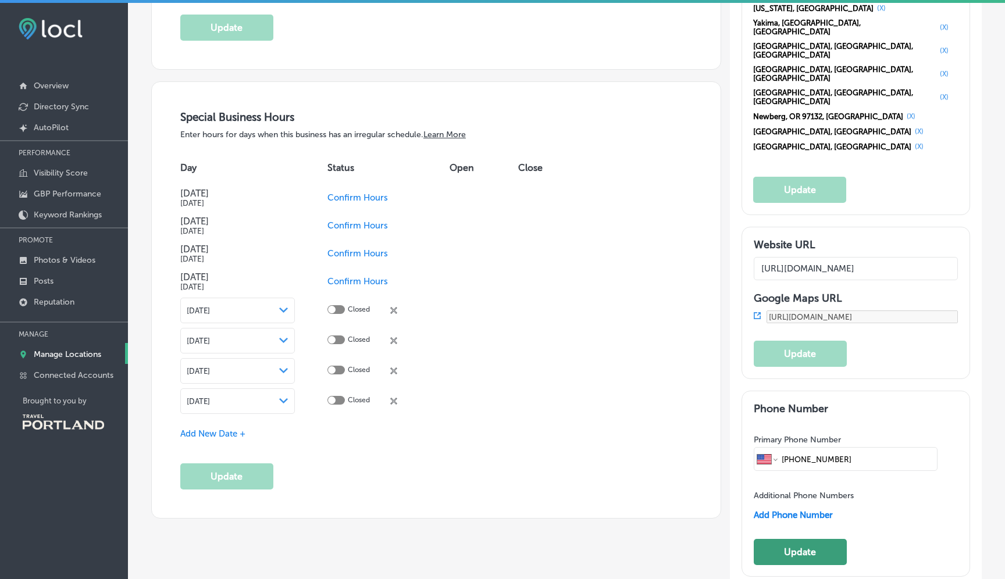
click at [795, 539] on button "Update" at bounding box center [799, 552] width 93 height 26
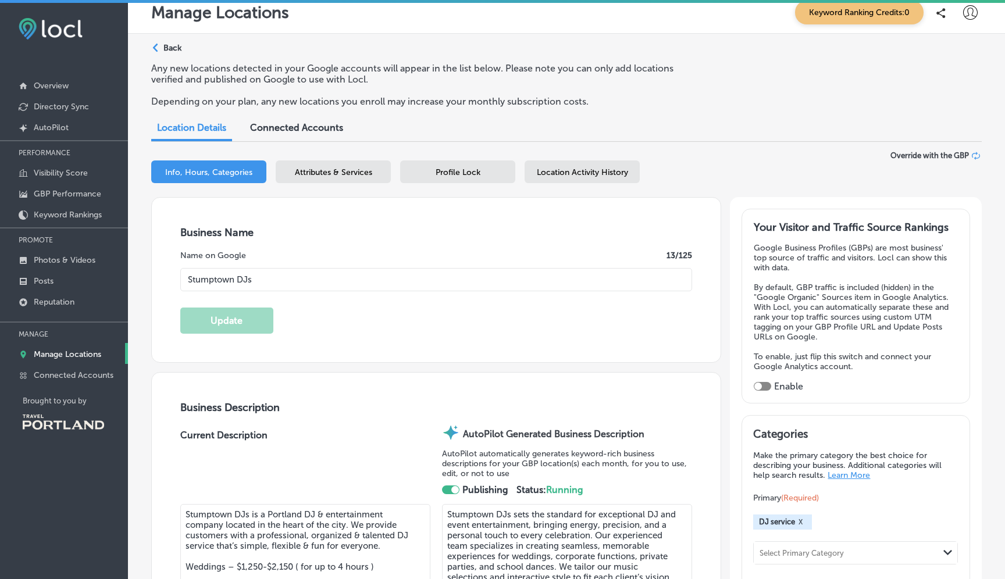
scroll to position [0, 0]
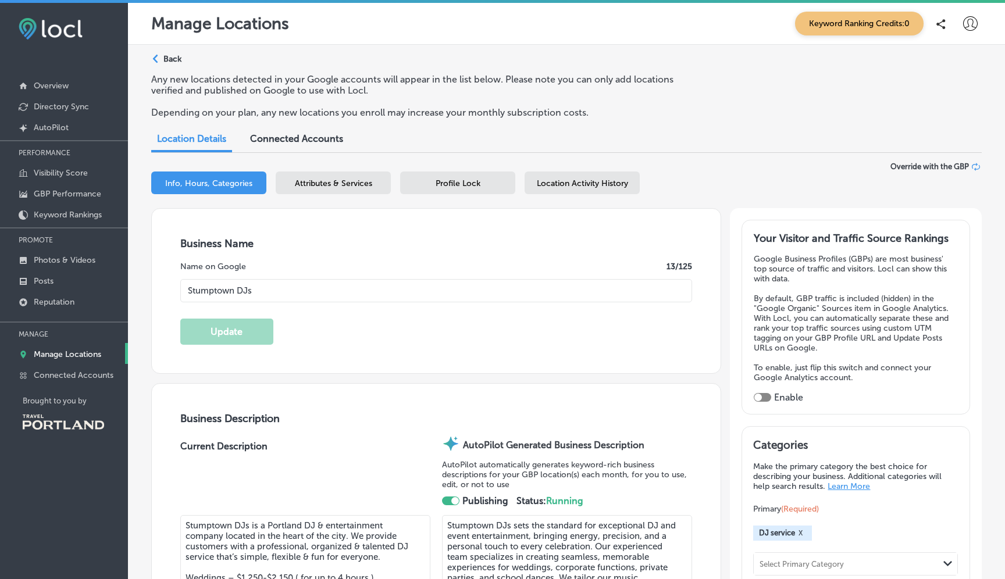
click at [315, 187] on span "Attributes & Services" at bounding box center [333, 183] width 77 height 10
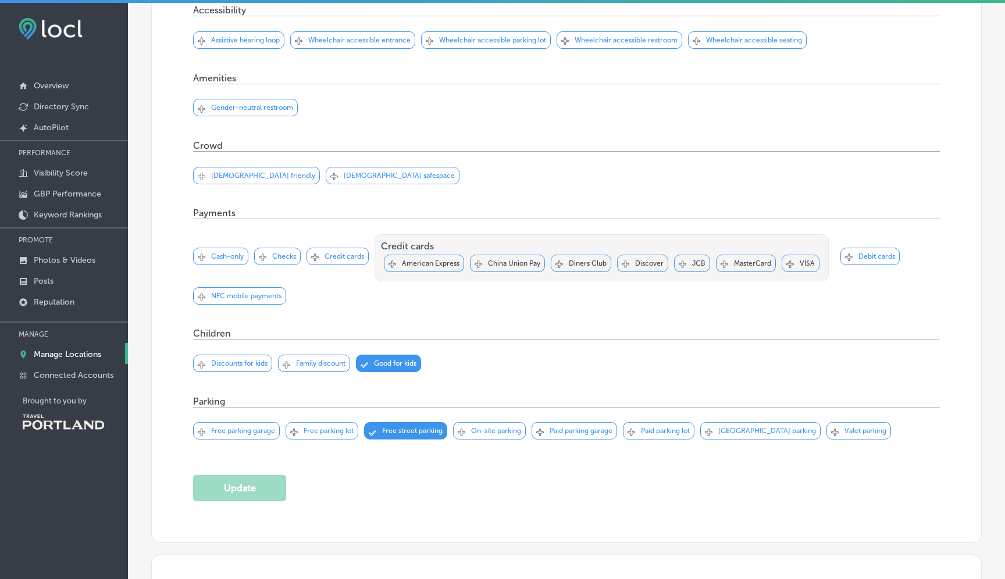
scroll to position [548, 0]
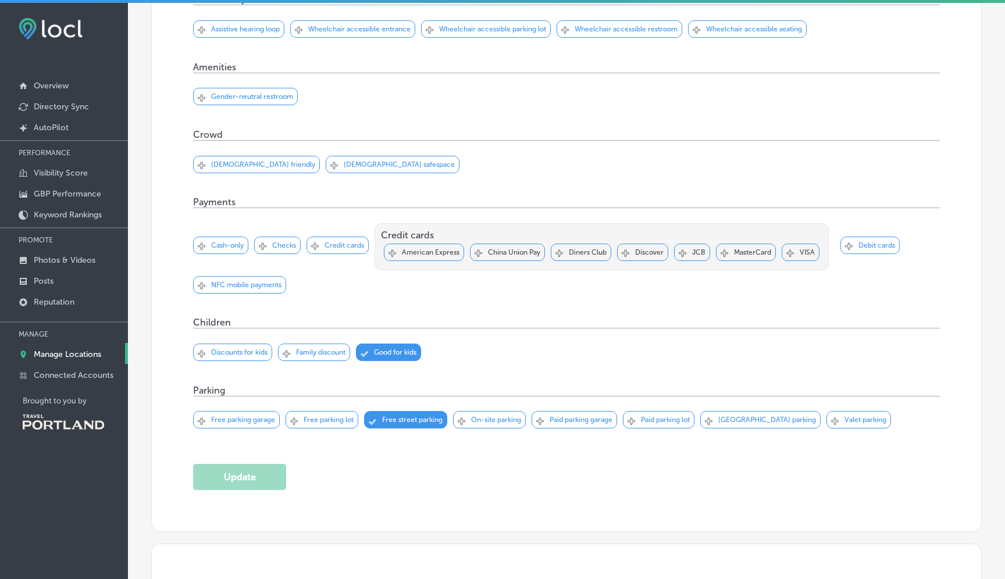
click at [334, 248] on p "Credit cards" at bounding box center [344, 245] width 40 height 8
click at [240, 175] on div "Svg Vector Icons : [URL][DOMAIN_NAME] Checked Created with Sketch. close Create…" at bounding box center [256, 169] width 127 height 26
click at [244, 169] on div "Svg Vector Icons : [URL][DOMAIN_NAME] Checked Created with Sketch. close Create…" at bounding box center [256, 164] width 127 height 17
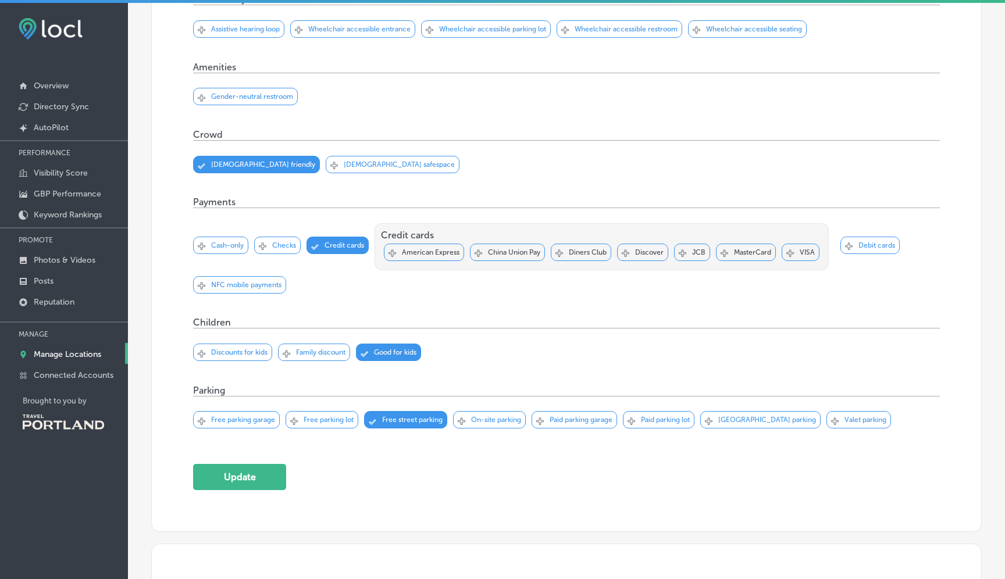
click at [344, 165] on p "[DEMOGRAPHIC_DATA] safespace" at bounding box center [399, 164] width 111 height 8
click at [252, 487] on button "Update" at bounding box center [239, 477] width 93 height 26
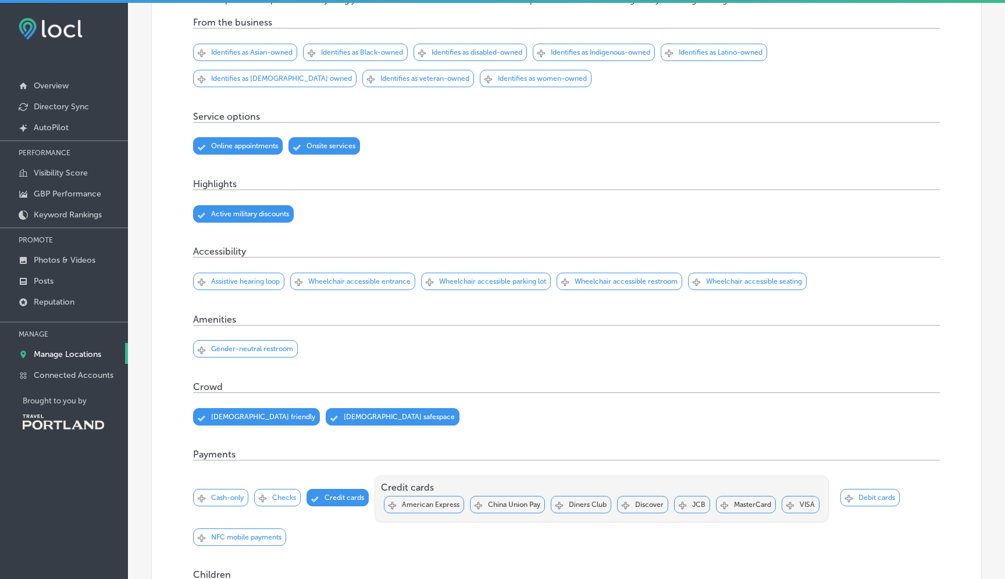
scroll to position [0, 0]
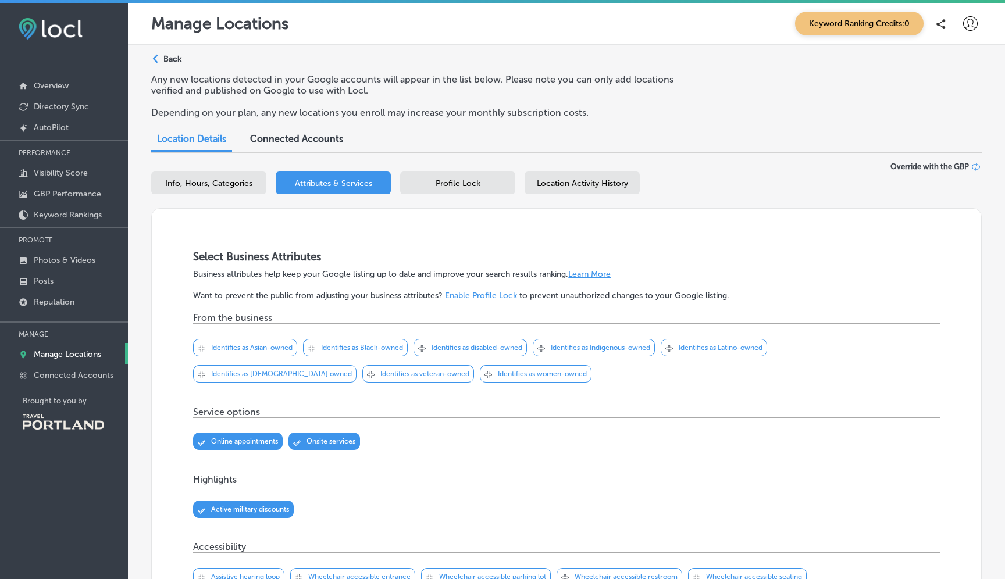
click at [460, 183] on span "Profile Lock" at bounding box center [457, 183] width 45 height 10
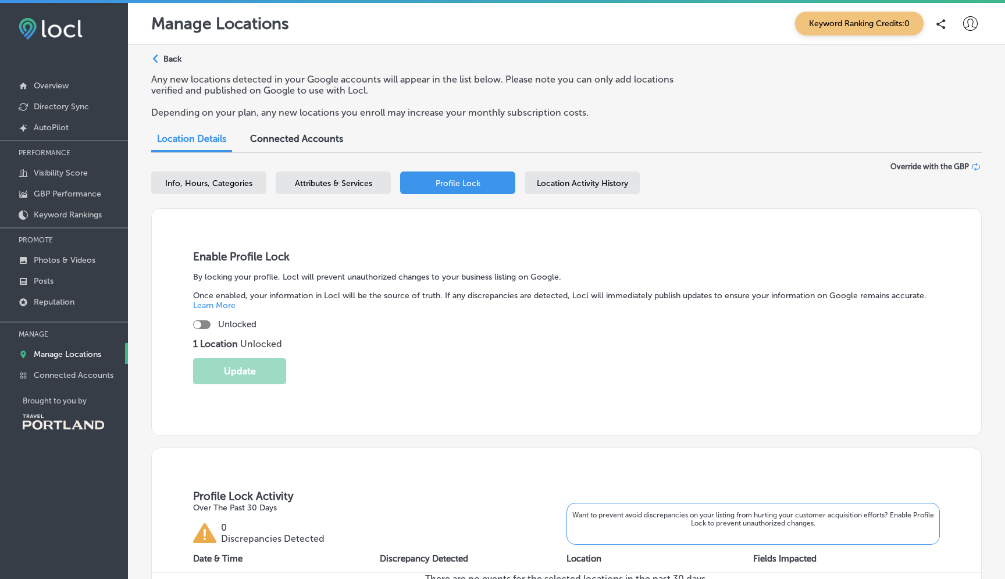
click at [551, 185] on span "Location Activity History" at bounding box center [582, 183] width 91 height 10
